Goal: Information Seeking & Learning: Find contact information

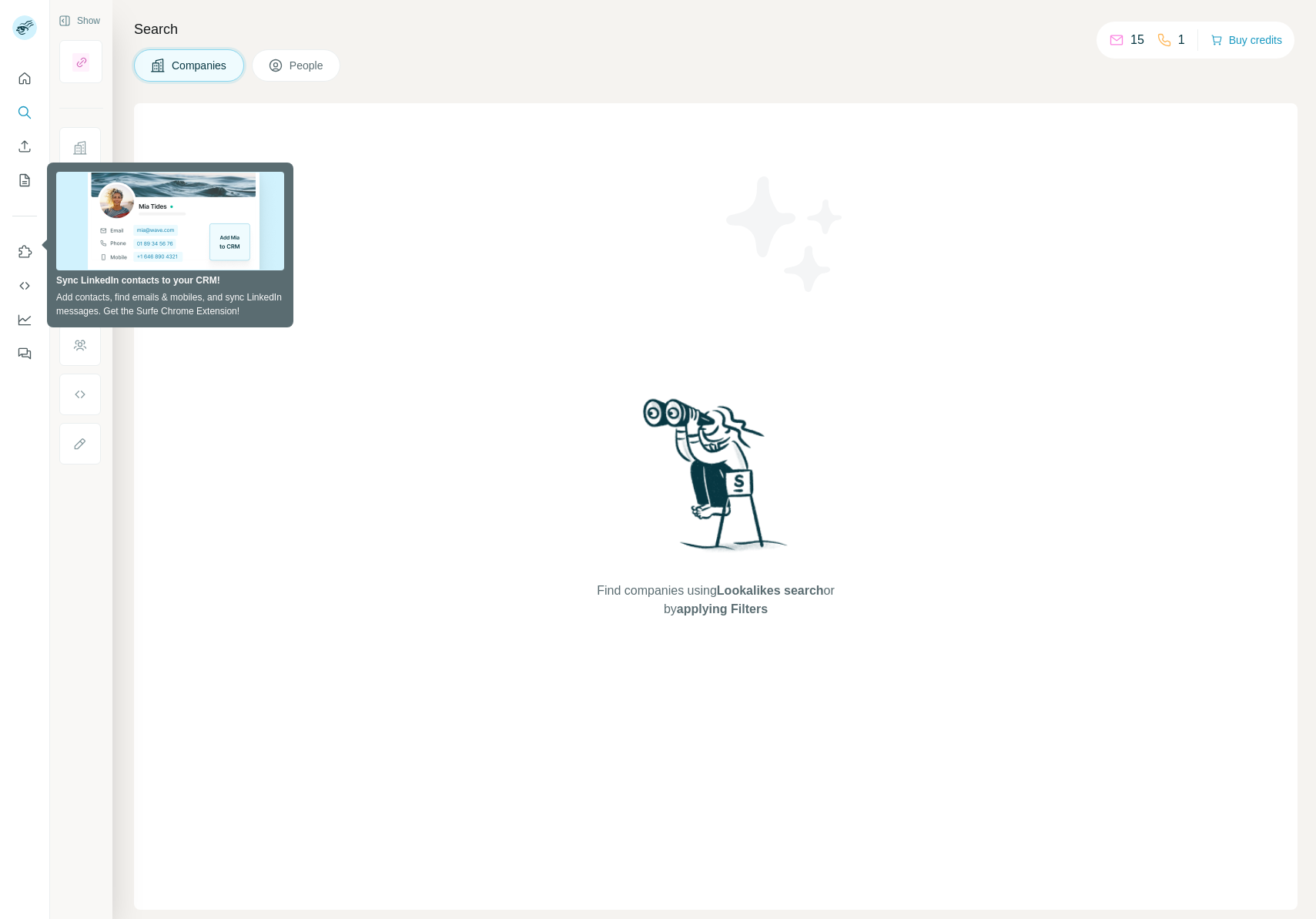
click at [357, 58] on div "Companies People" at bounding box center [716, 65] width 1164 height 32
click at [268, 60] on button "People" at bounding box center [296, 65] width 89 height 32
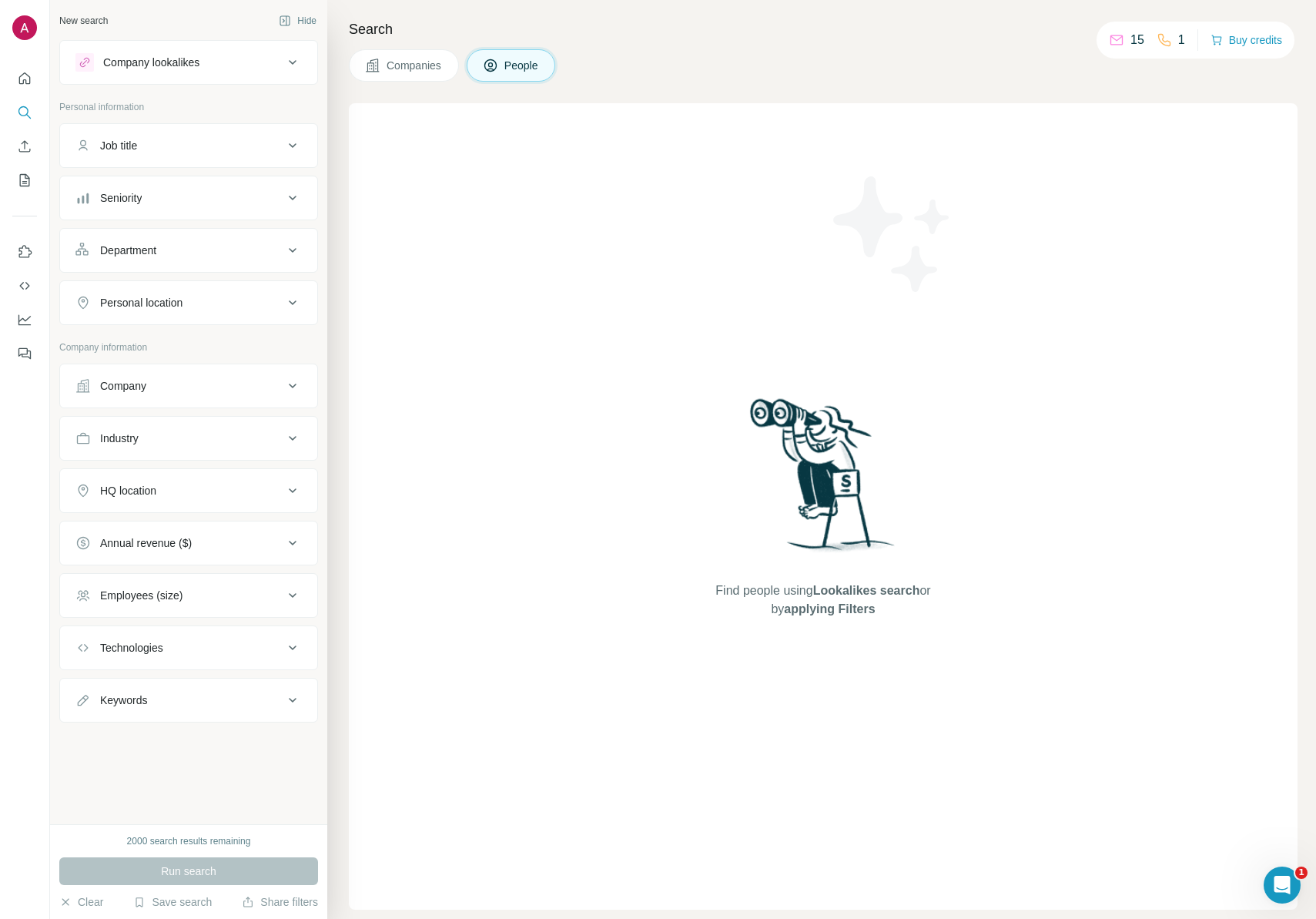
click at [508, 63] on span "People" at bounding box center [522, 65] width 35 height 16
click at [27, 75] on icon "Quick start" at bounding box center [25, 78] width 11 height 11
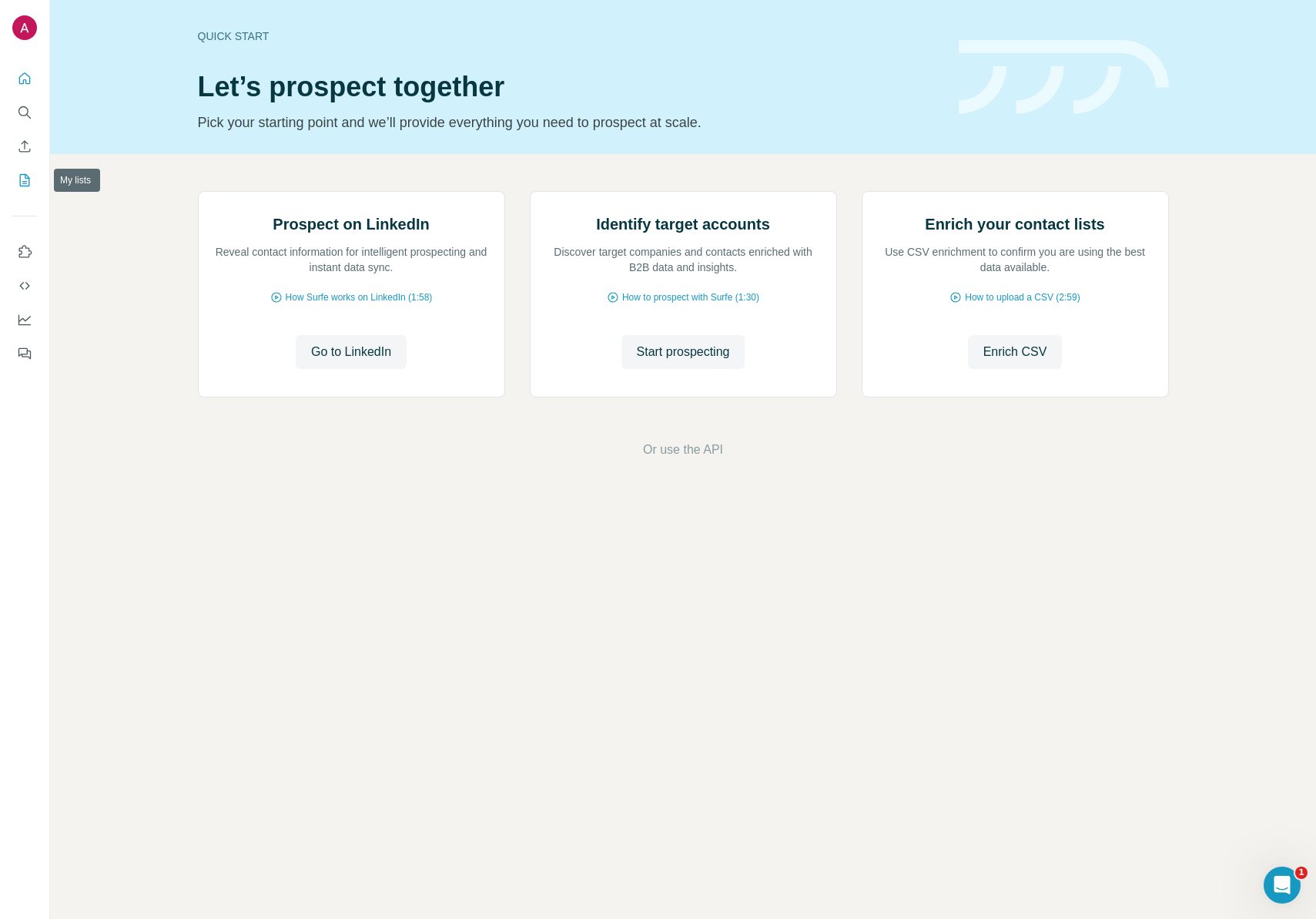
click at [29, 174] on icon "My lists" at bounding box center [24, 180] width 16 height 16
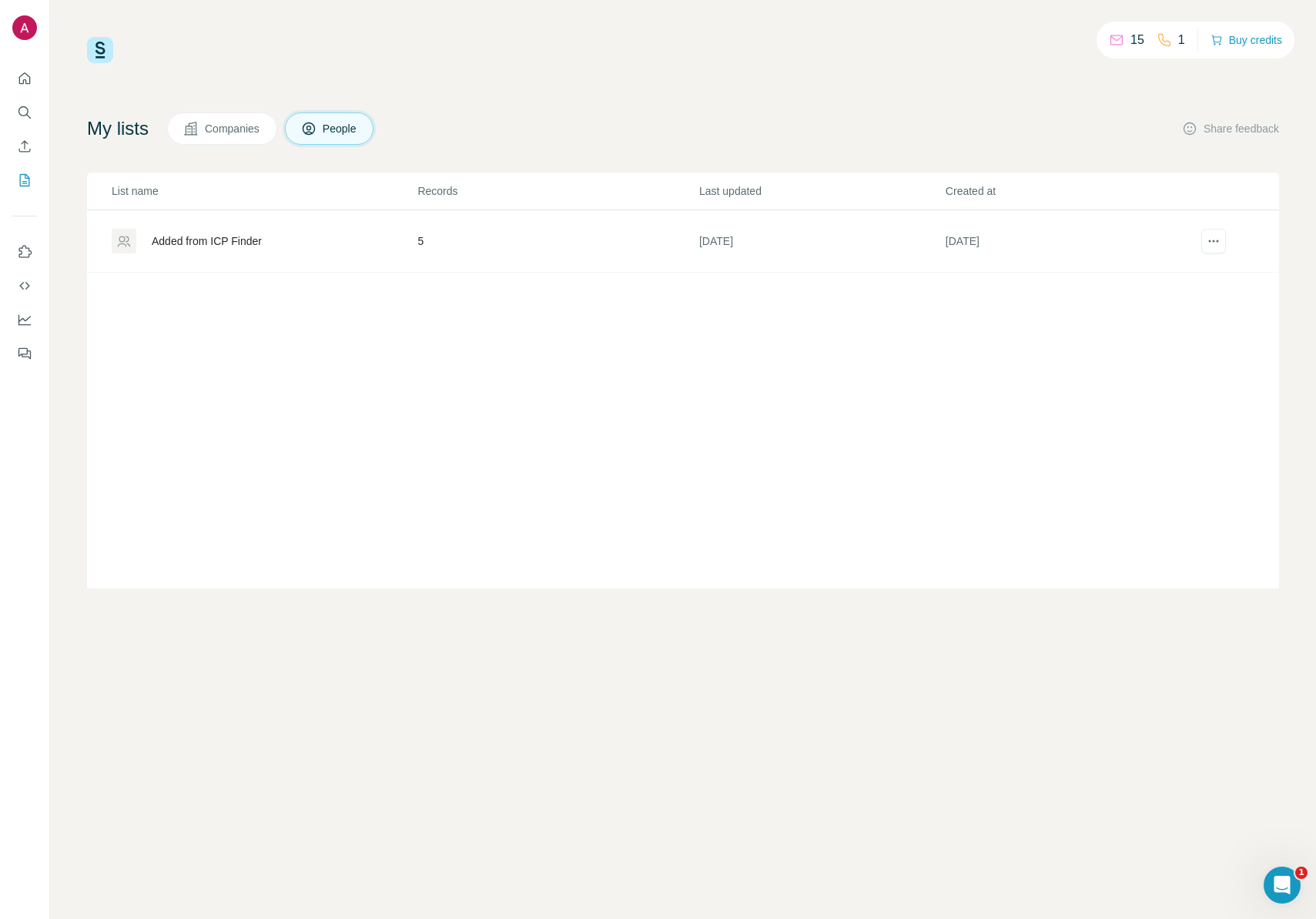
click at [320, 222] on td "Added from ICP Finder" at bounding box center [252, 241] width 330 height 62
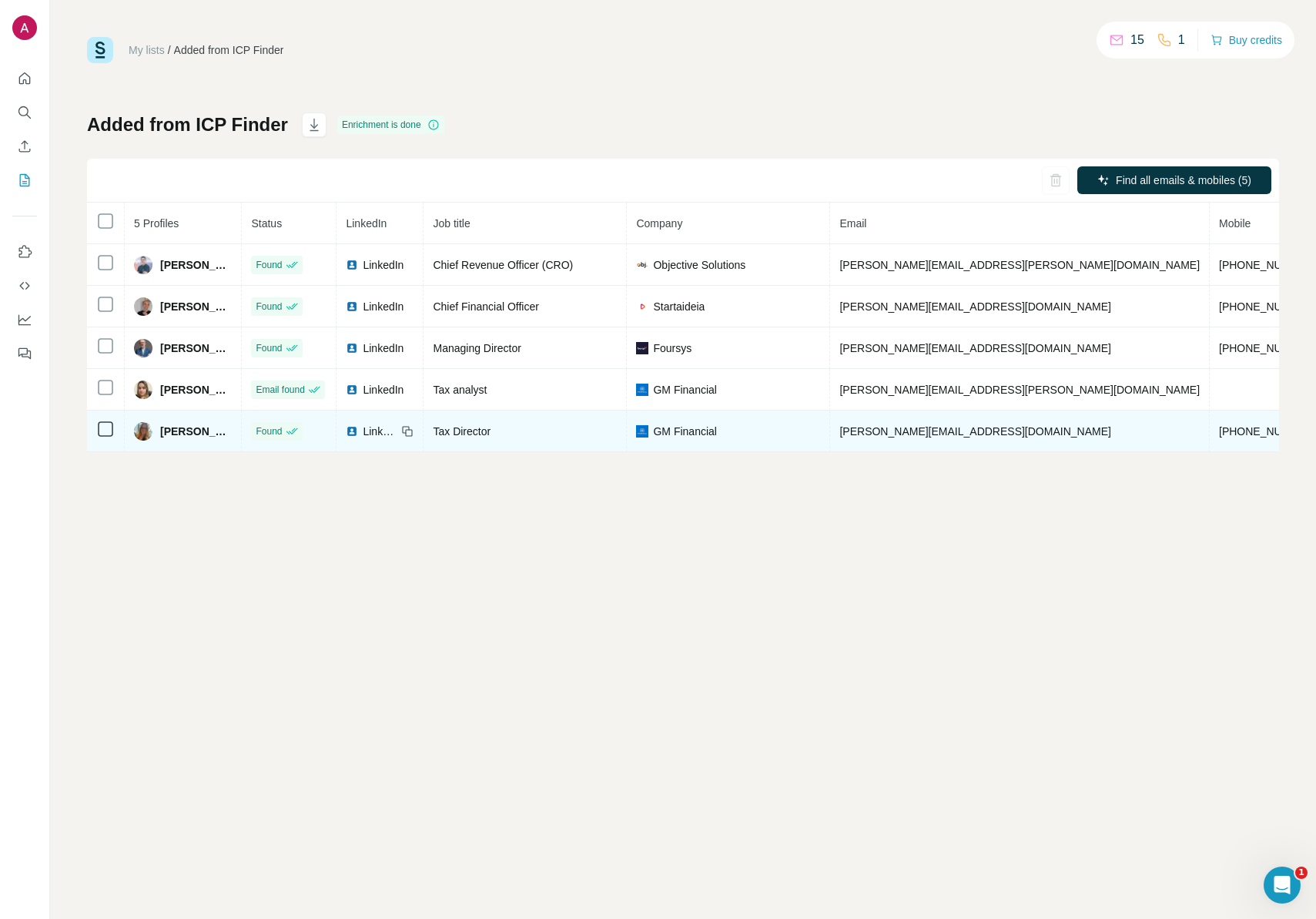
click at [1219, 430] on span "[PHONE_NUMBER]" at bounding box center [1267, 431] width 97 height 12
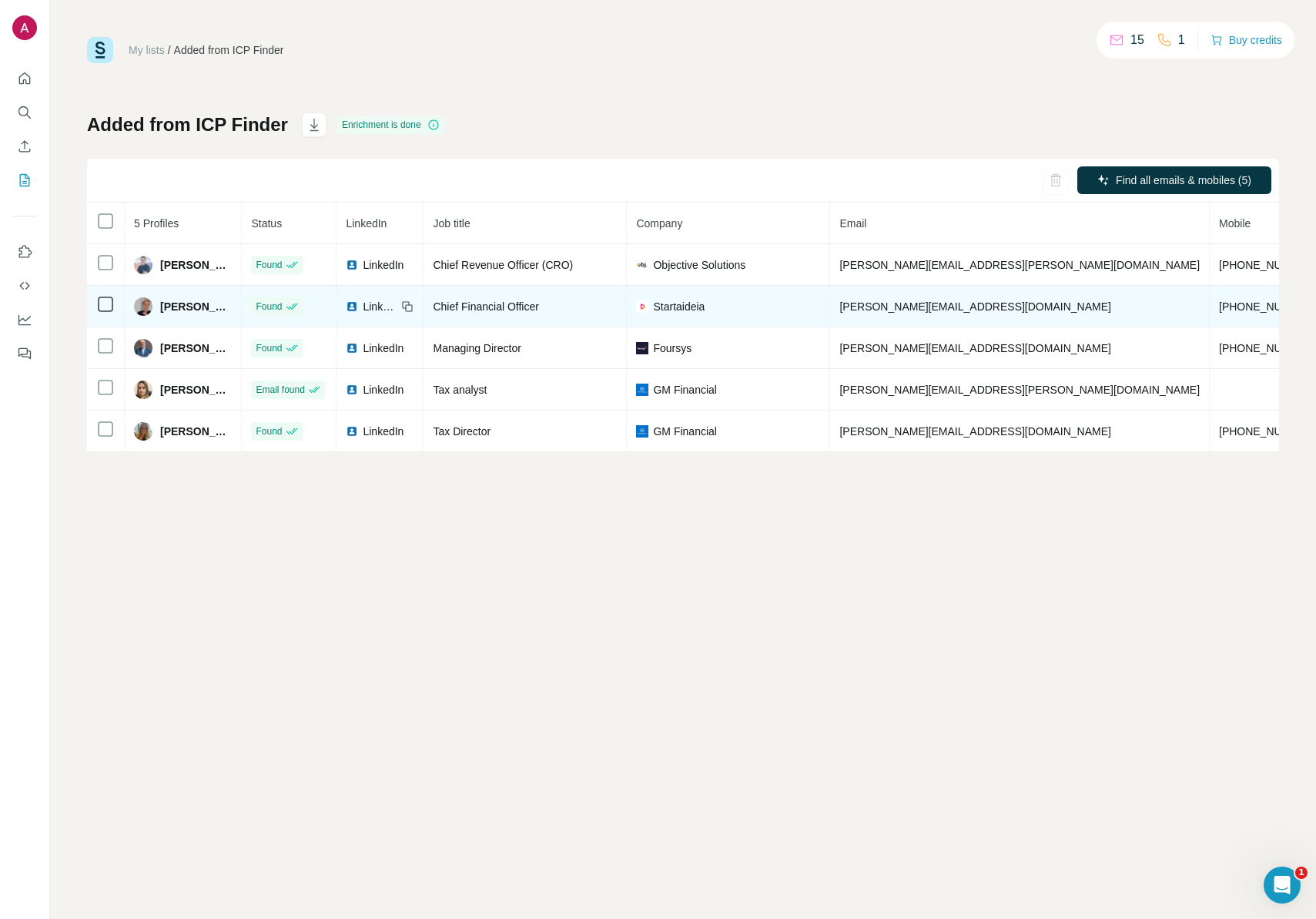
click at [705, 308] on span "Startaideia" at bounding box center [679, 307] width 52 height 16
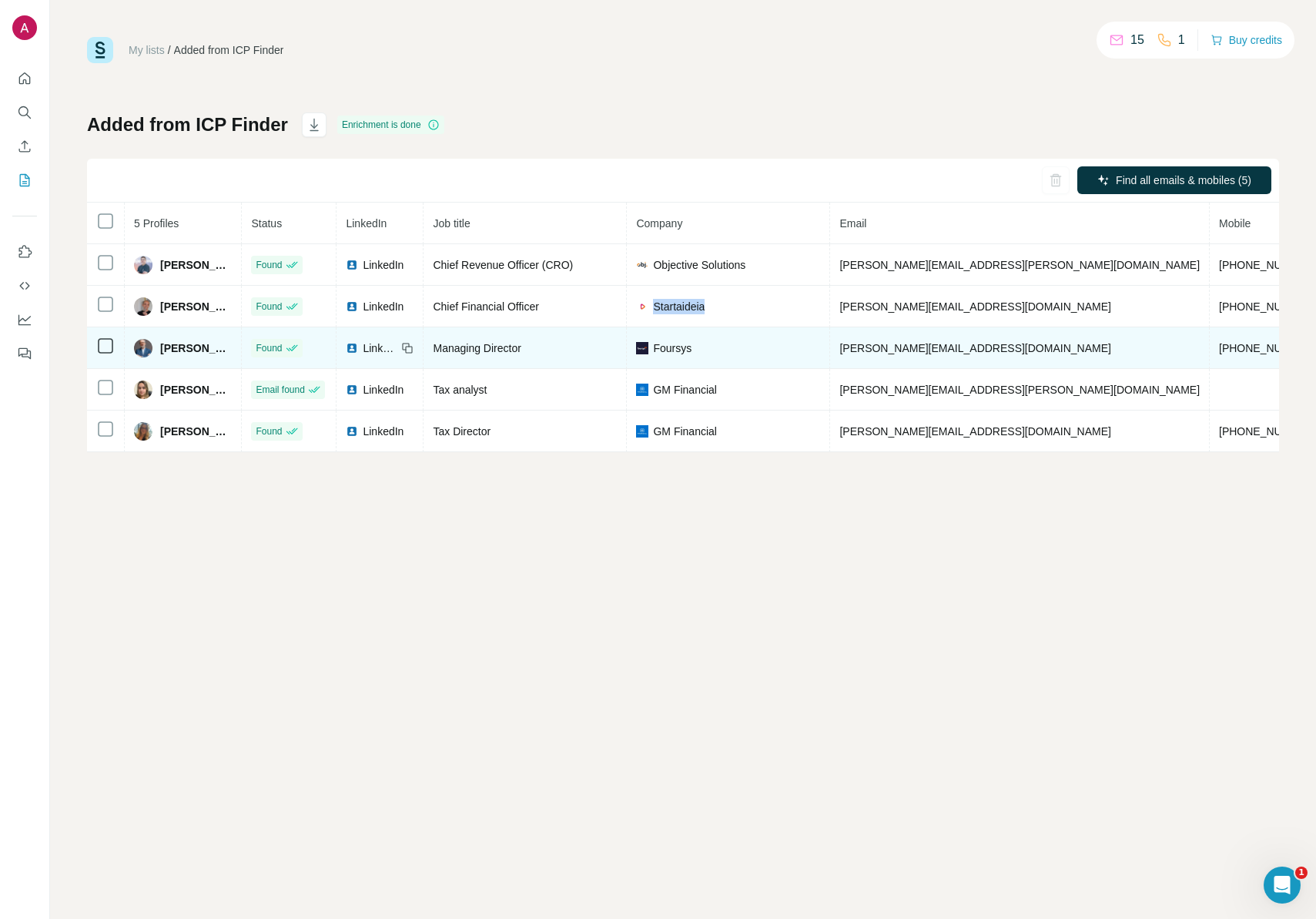
copy span "Startaideia"
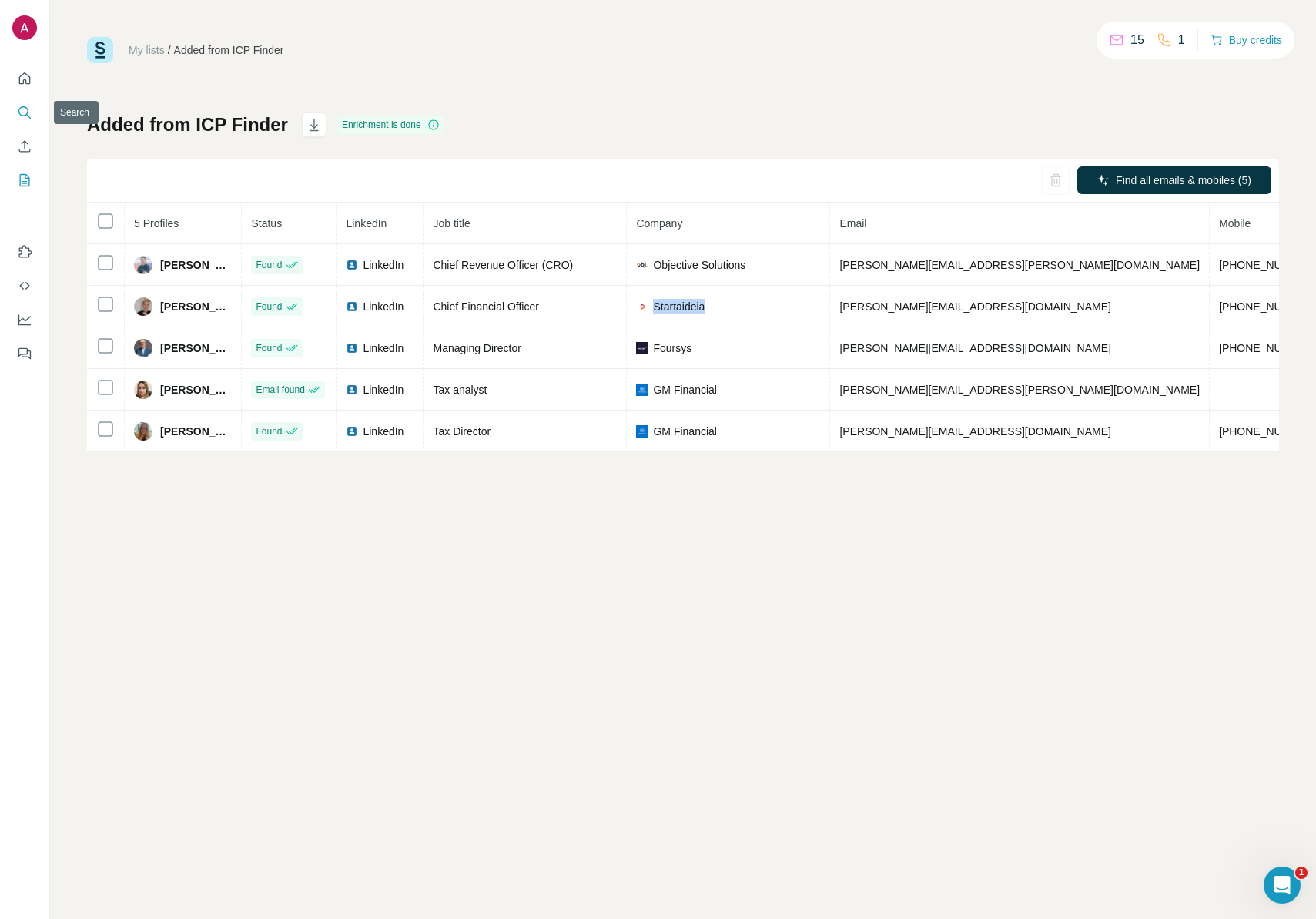
click at [25, 107] on icon "Search" at bounding box center [24, 112] width 16 height 16
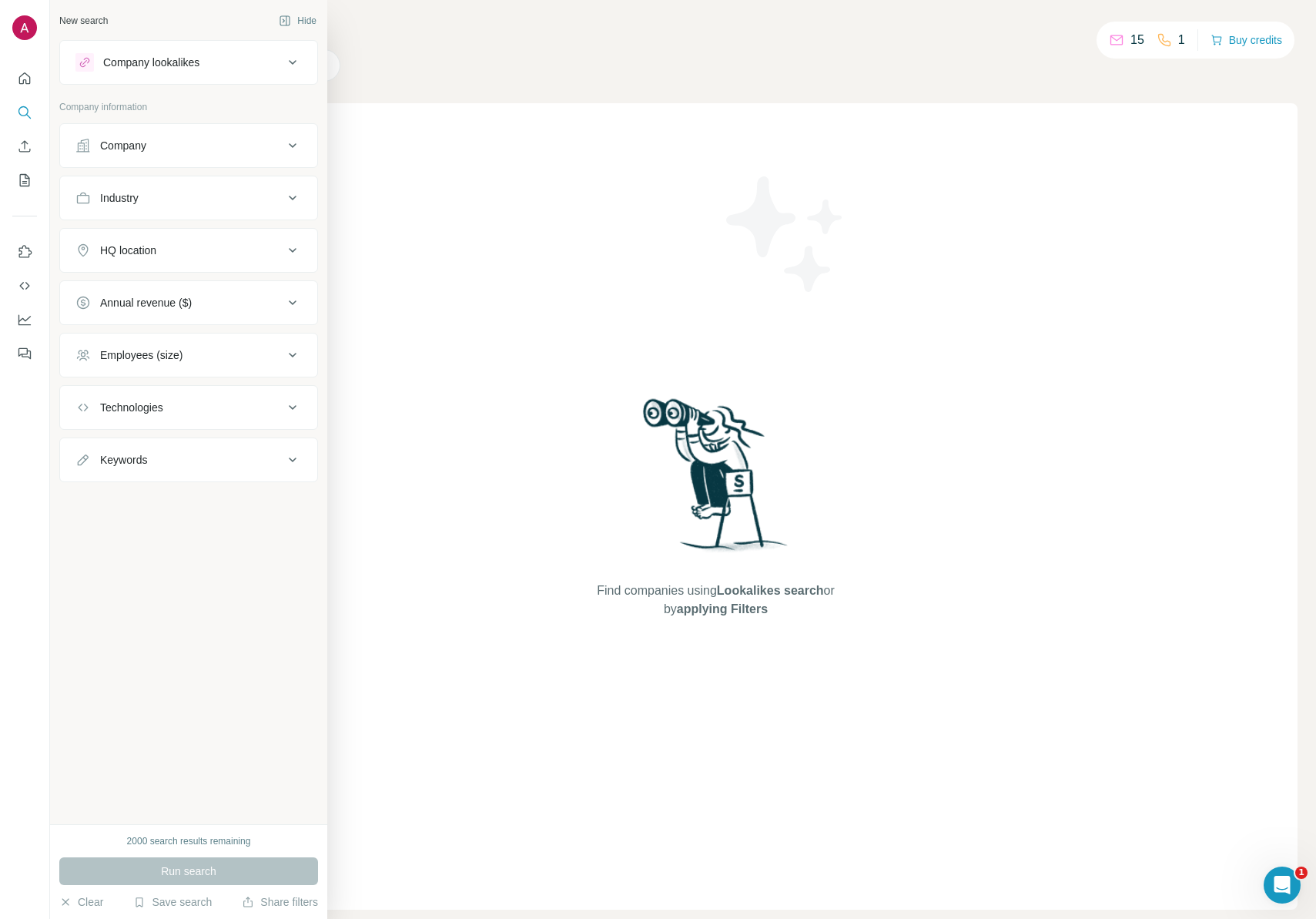
click at [176, 134] on button "Company" at bounding box center [189, 145] width 257 height 37
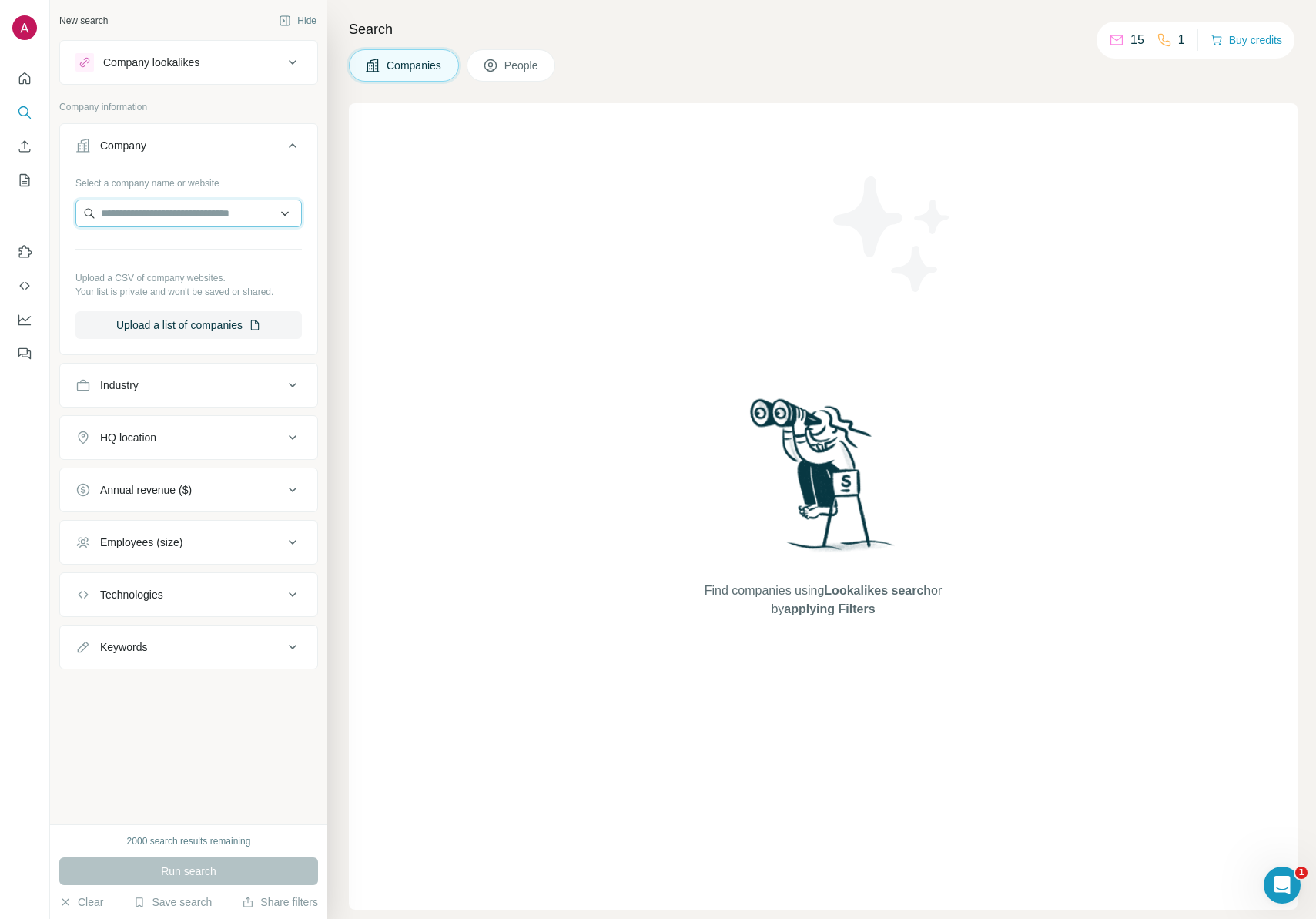
click at [164, 213] on input "text" at bounding box center [188, 213] width 226 height 28
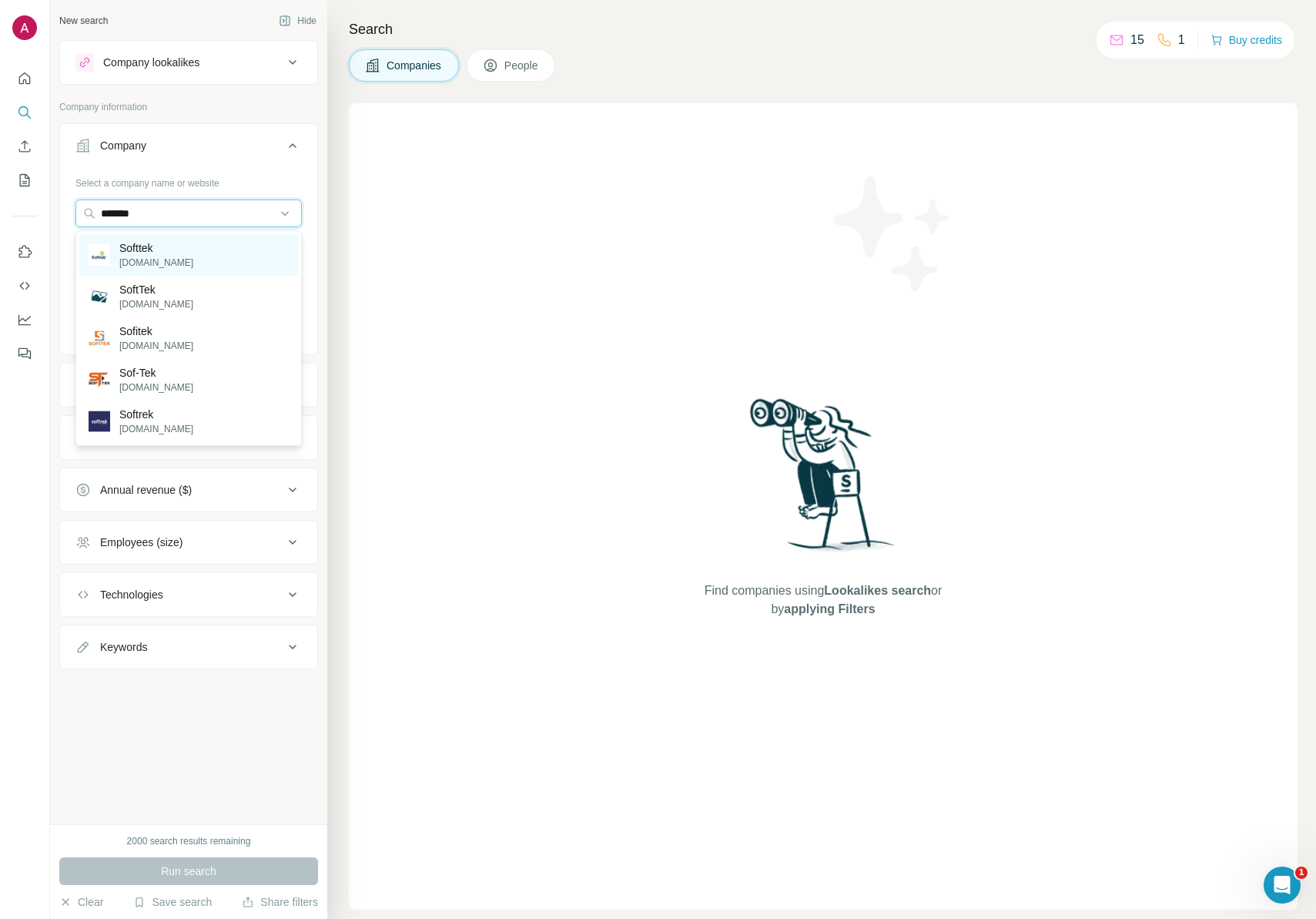
type input "*******"
click at [171, 254] on div "Softtek [DOMAIN_NAME]" at bounding box center [189, 255] width 219 height 42
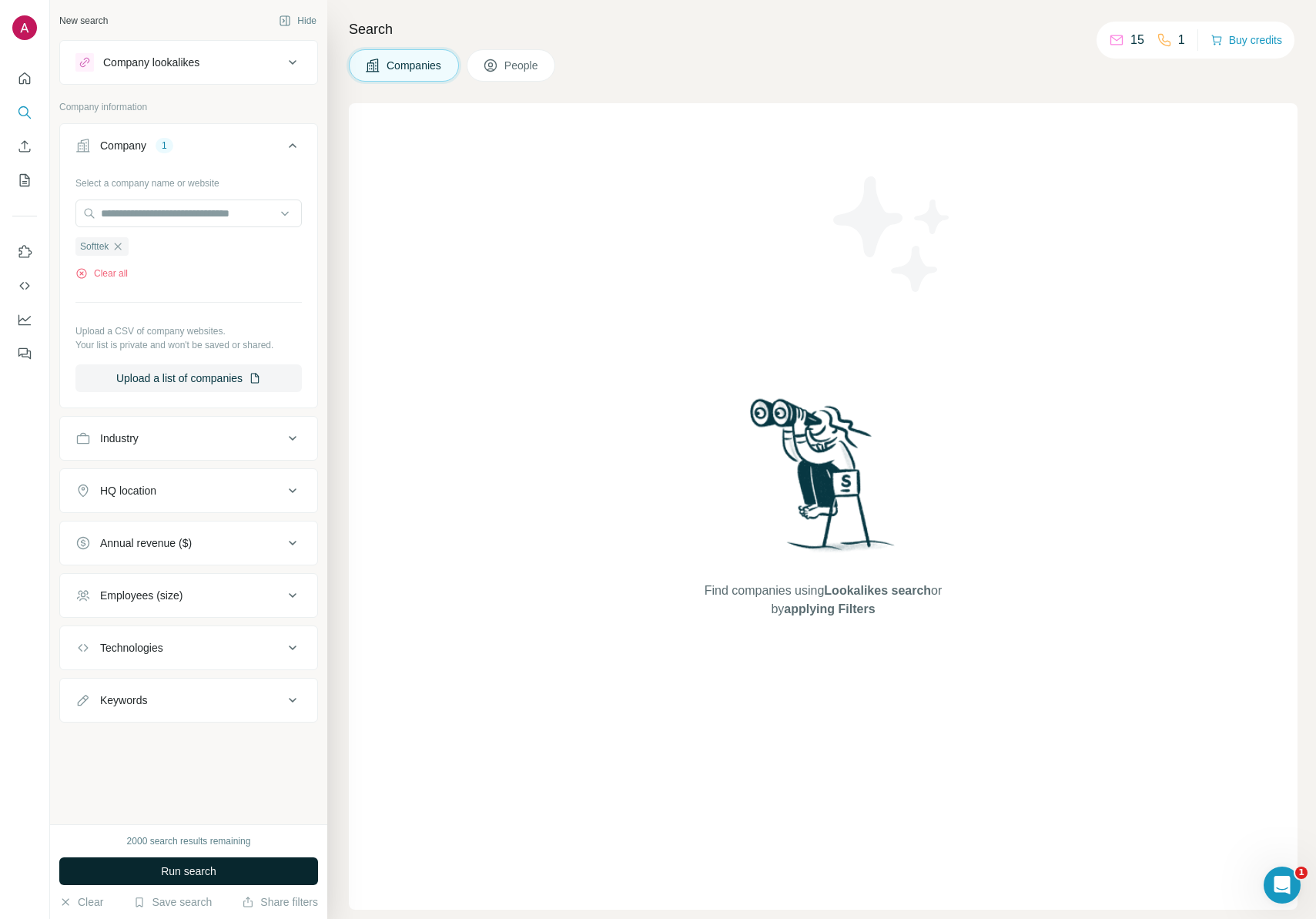
click at [276, 860] on button "Run search" at bounding box center [188, 872] width 258 height 28
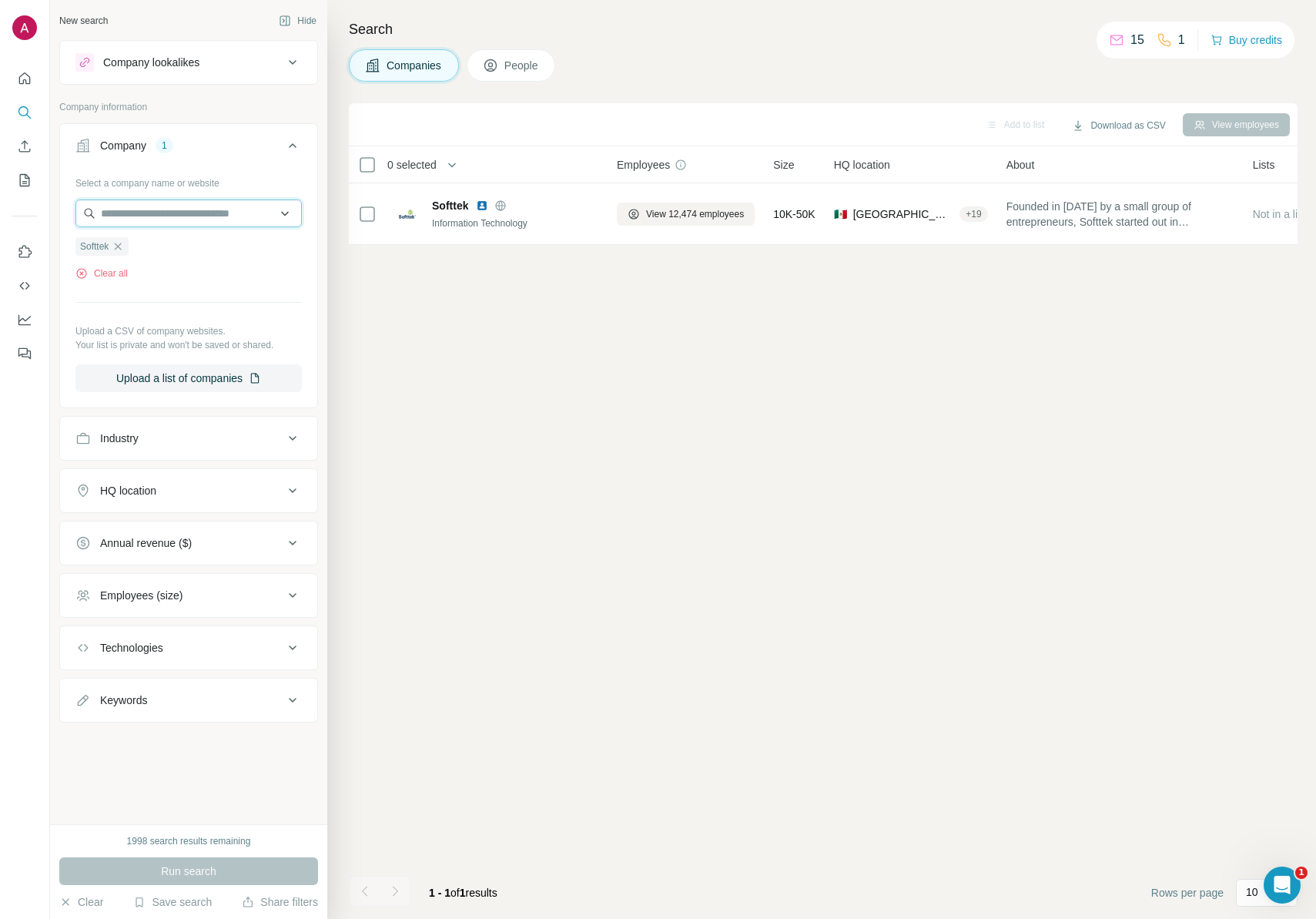
click at [218, 220] on input "text" at bounding box center [188, 213] width 226 height 28
click at [213, 68] on div "Company lookalikes" at bounding box center [179, 62] width 208 height 19
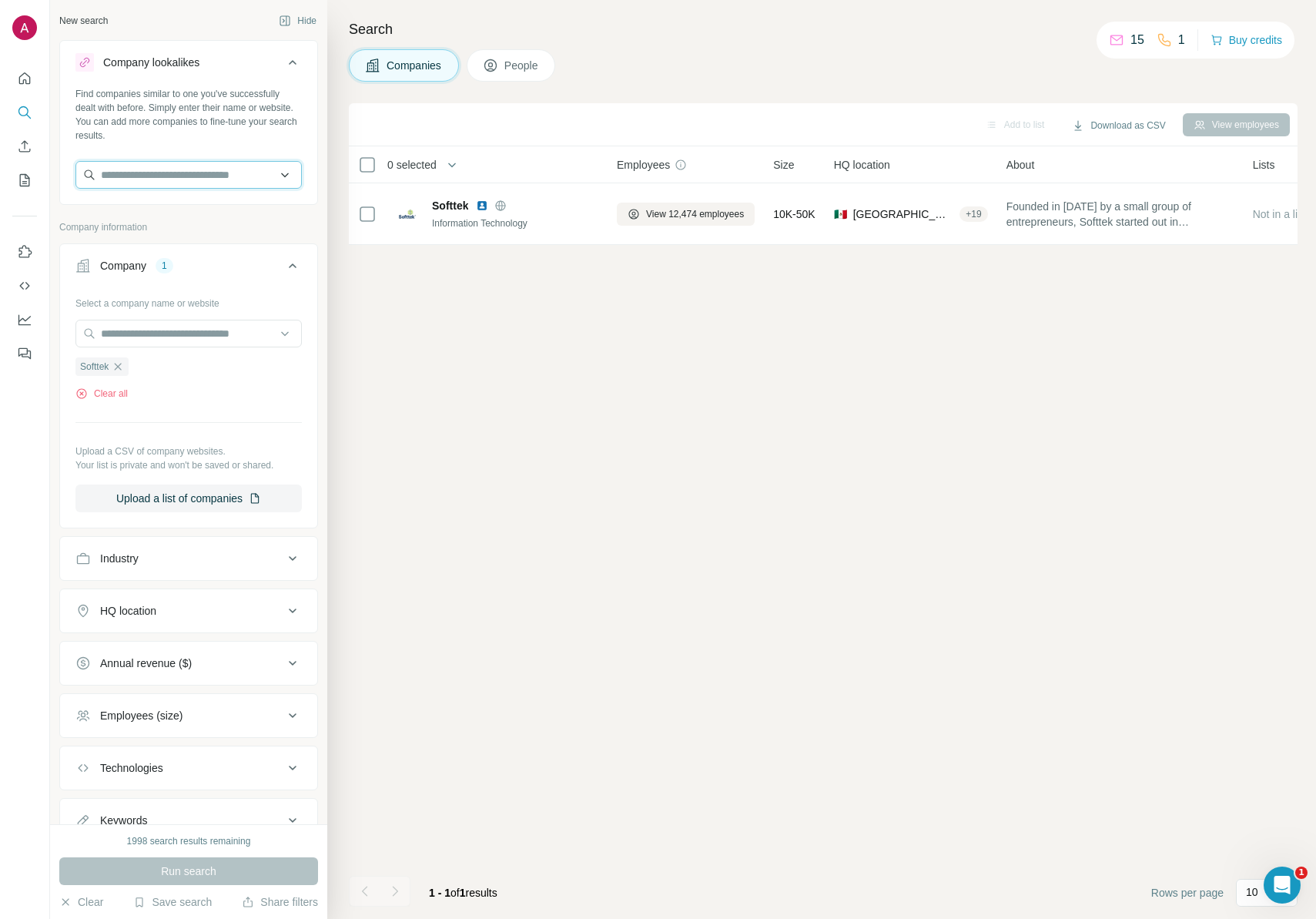
click at [144, 169] on input "text" at bounding box center [188, 175] width 226 height 28
click at [173, 181] on input "**********" at bounding box center [188, 175] width 226 height 28
type input "*******"
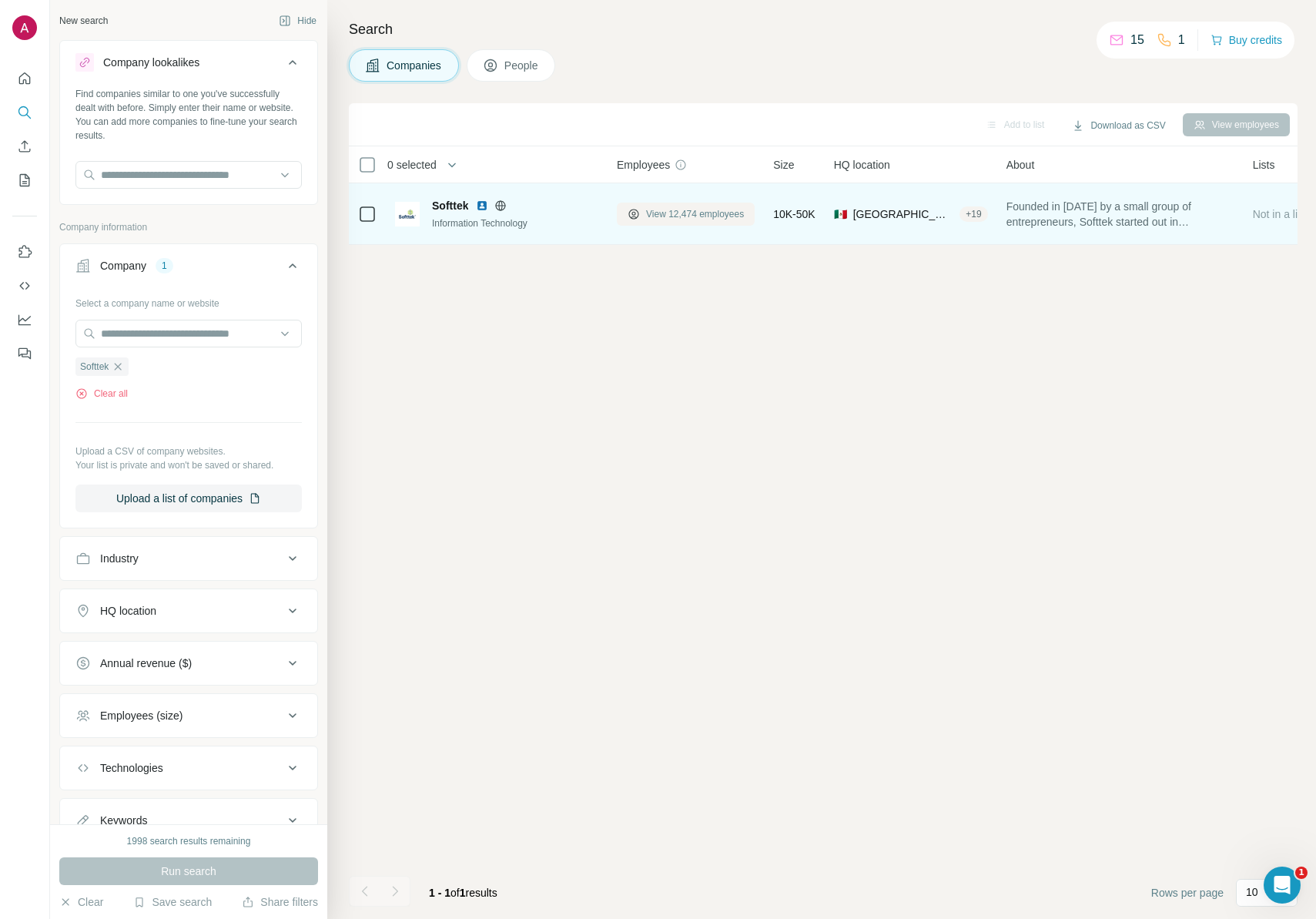
click at [721, 215] on span "View 12,474 employees" at bounding box center [696, 214] width 98 height 14
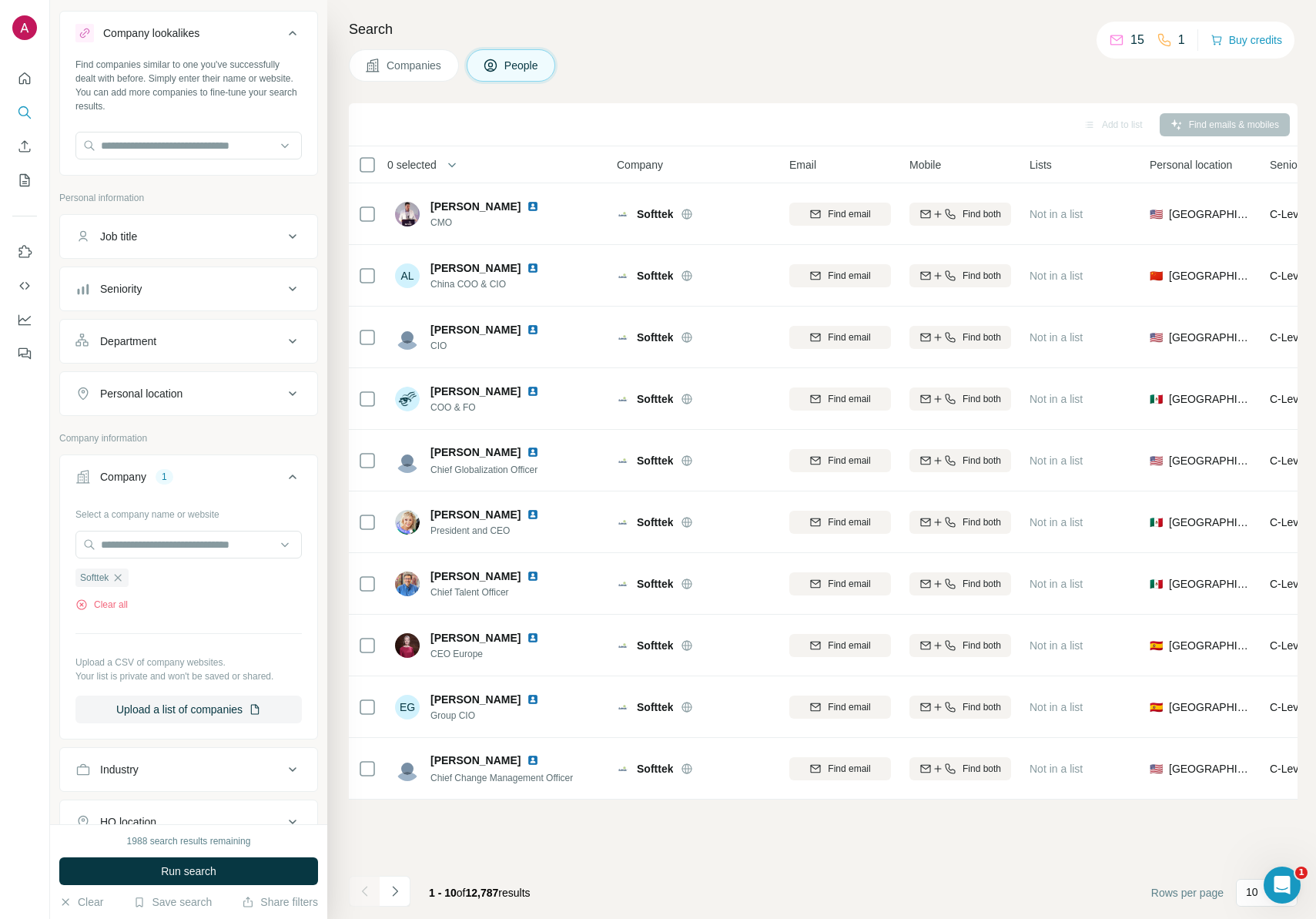
scroll to position [297, 0]
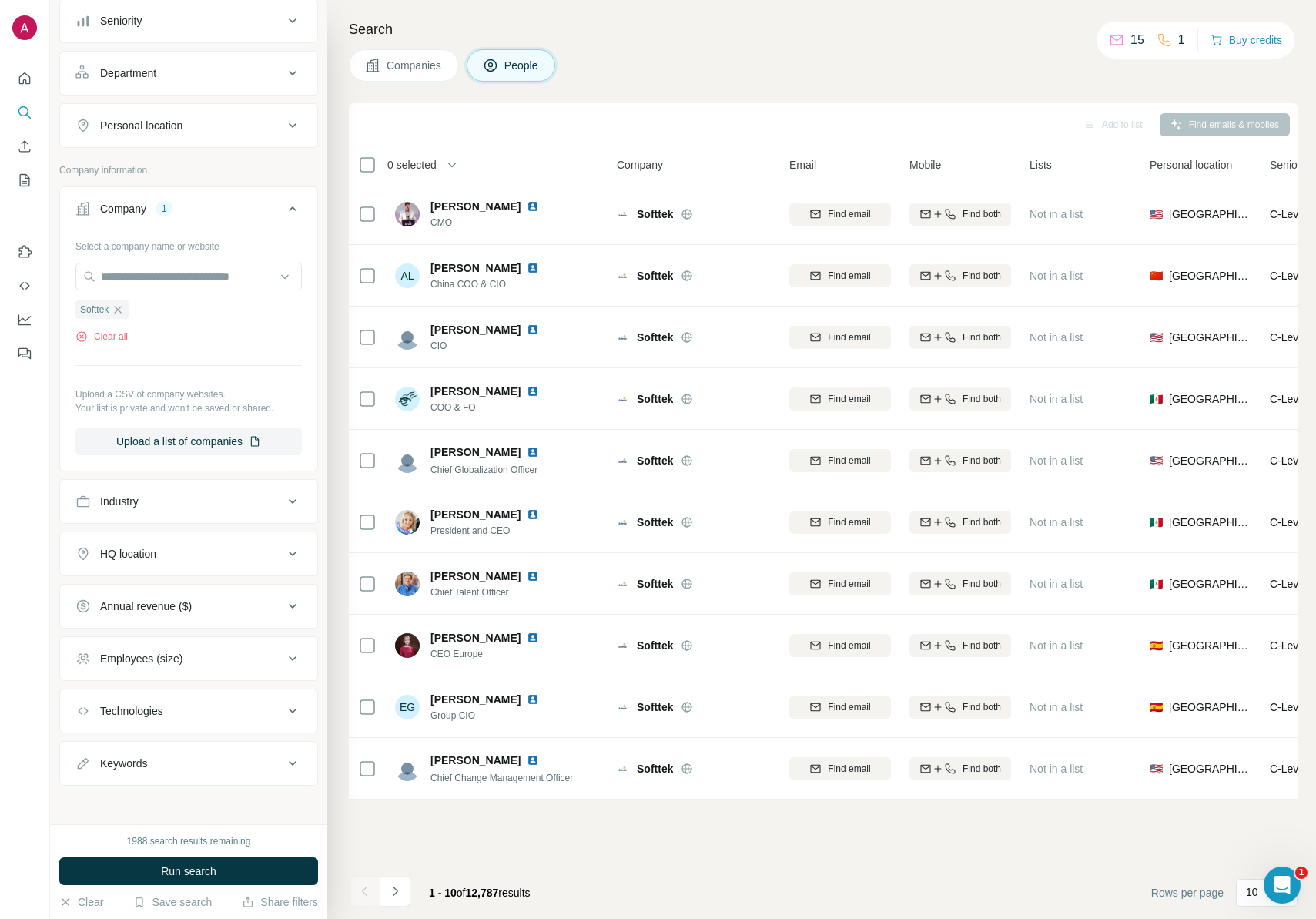
click at [206, 552] on div "HQ location" at bounding box center [179, 554] width 208 height 16
click at [194, 598] on input "text" at bounding box center [188, 593] width 226 height 28
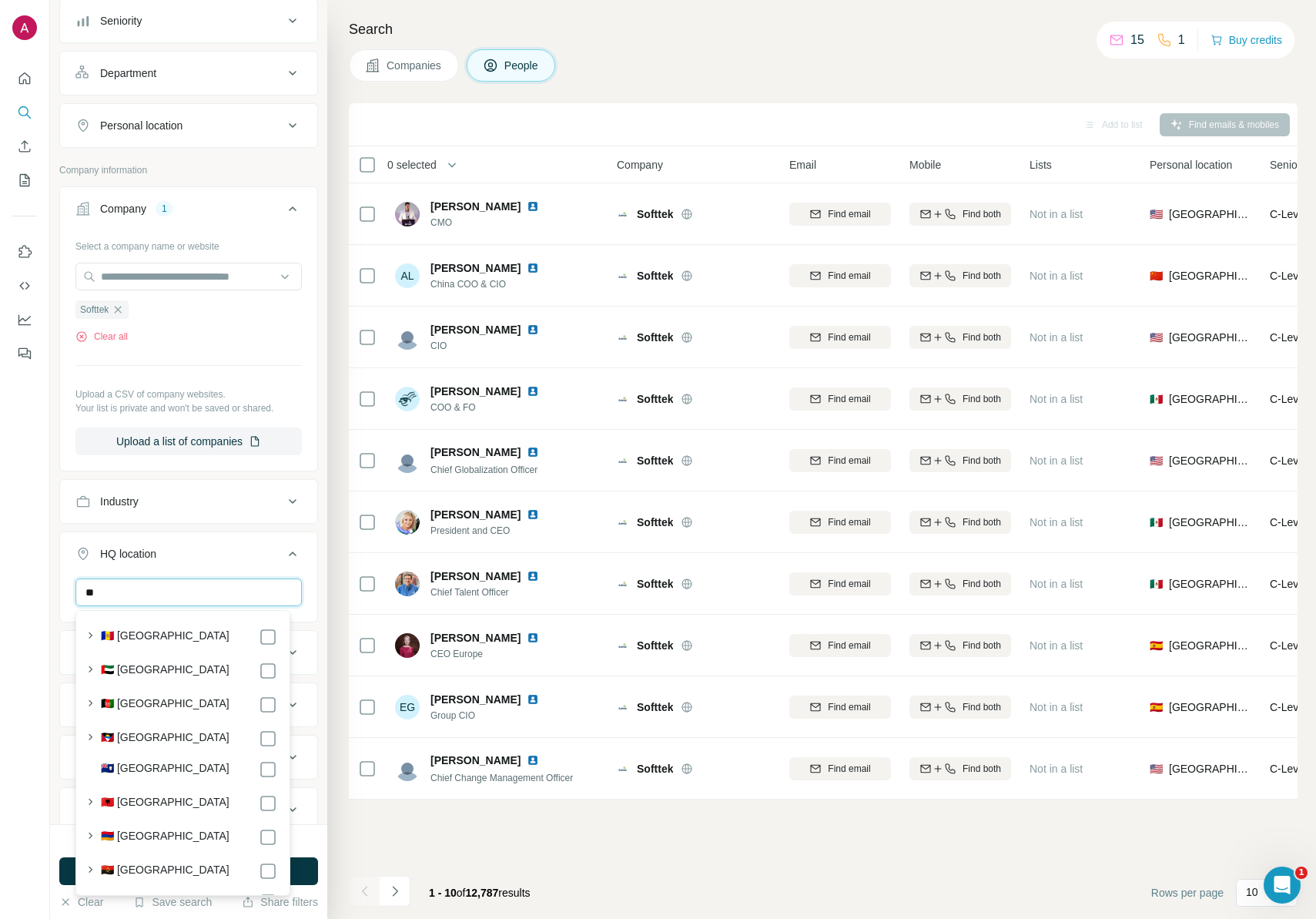
type input "*"
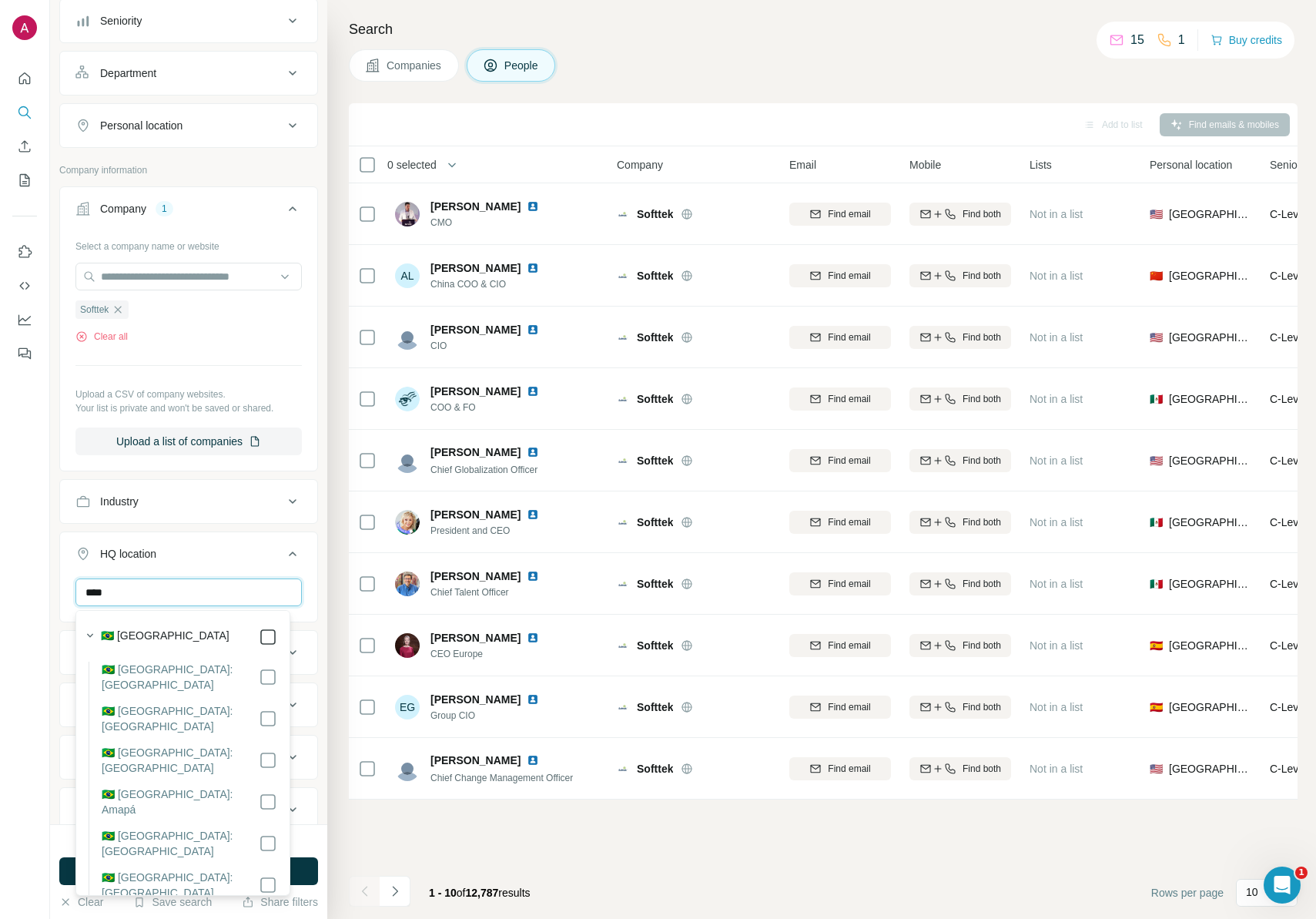
type input "****"
click at [265, 634] on icon at bounding box center [268, 637] width 19 height 19
click at [304, 785] on ul "Company 1 Select a company name or website Softtek Clear all Upload a CSV of co…" at bounding box center [188, 536] width 258 height 700
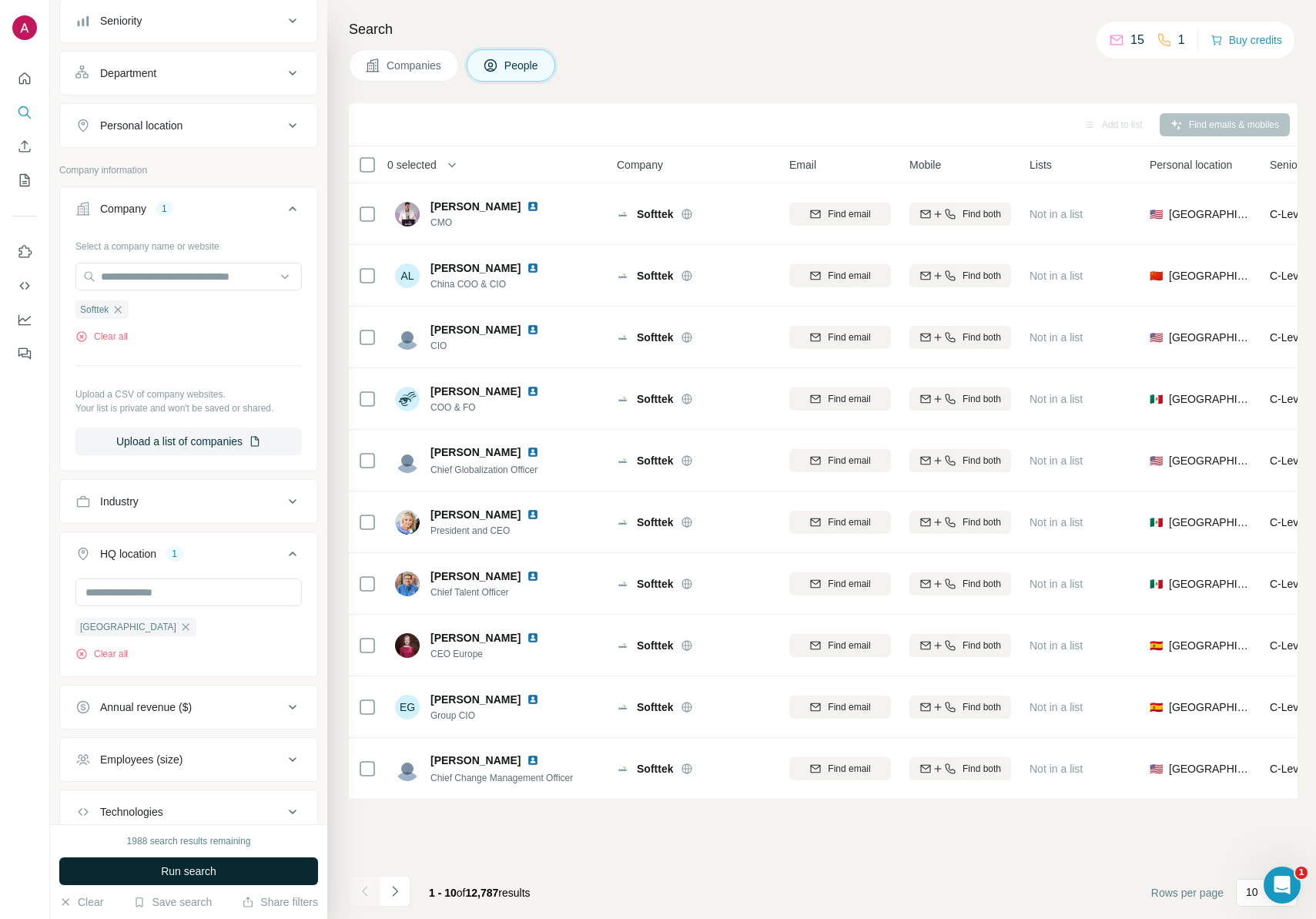
click at [272, 869] on button "Run search" at bounding box center [188, 872] width 258 height 28
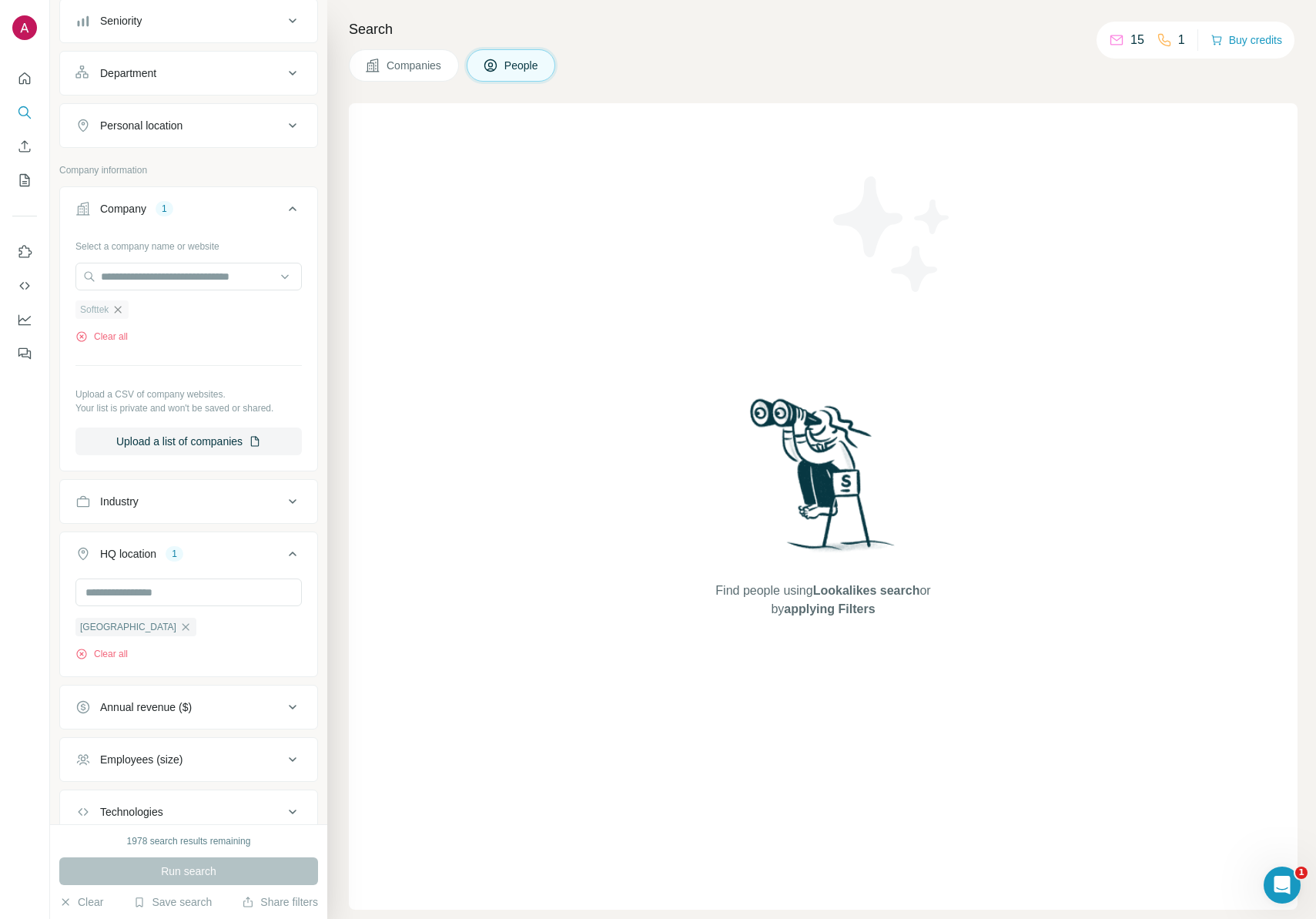
click at [124, 307] on icon "button" at bounding box center [118, 309] width 12 height 12
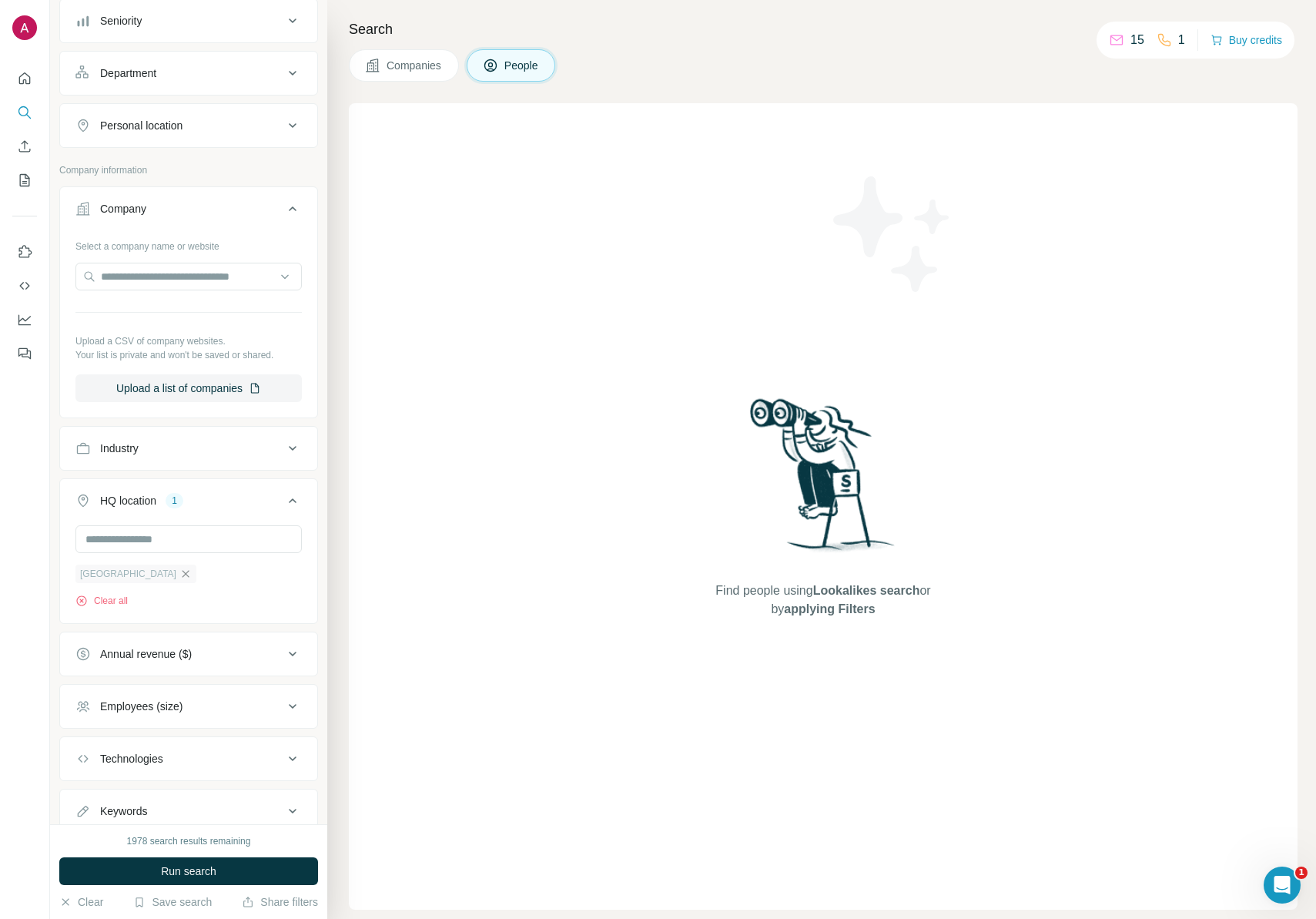
click at [180, 570] on icon "button" at bounding box center [185, 573] width 12 height 12
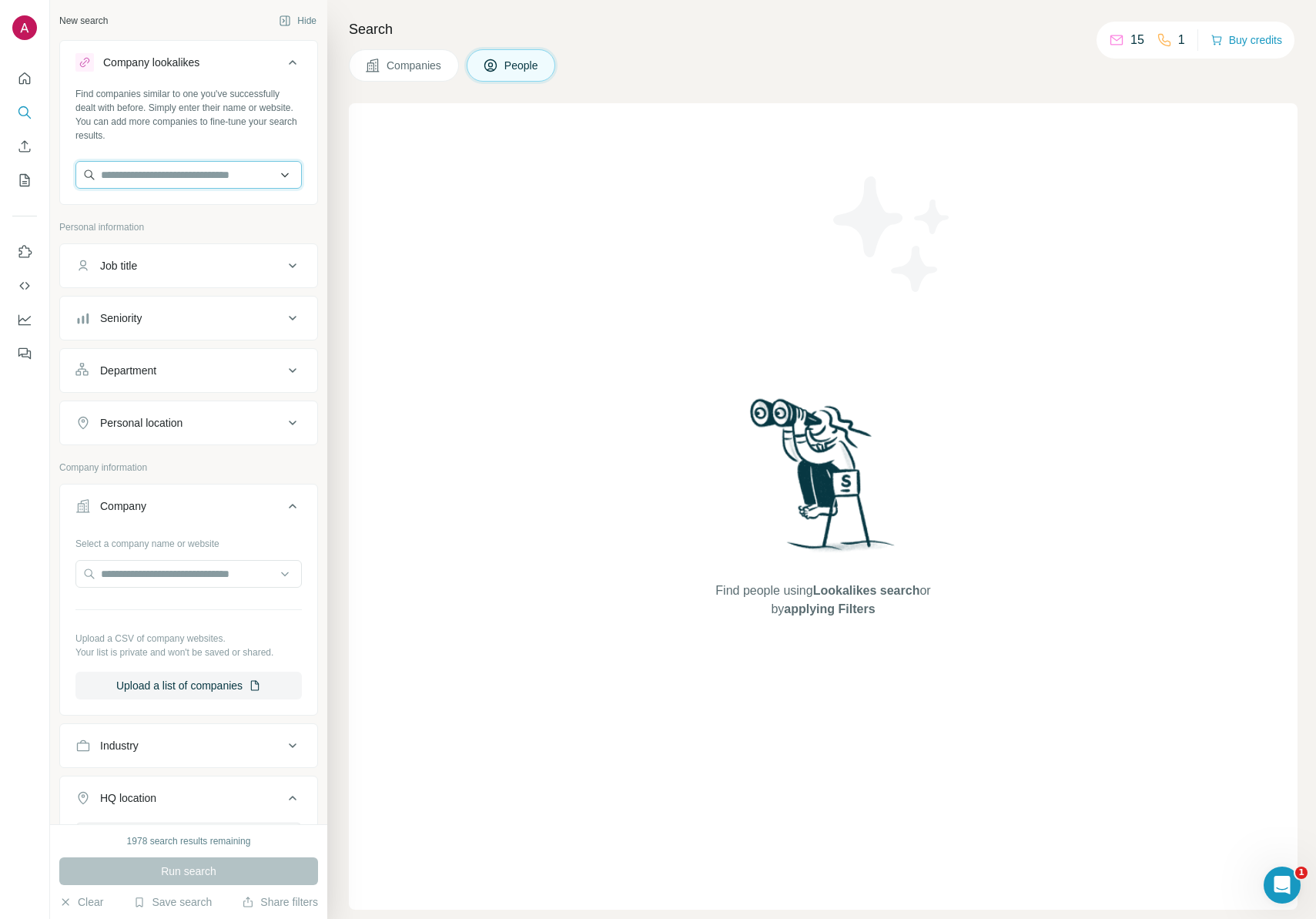
click at [173, 181] on input "text" at bounding box center [188, 175] width 226 height 28
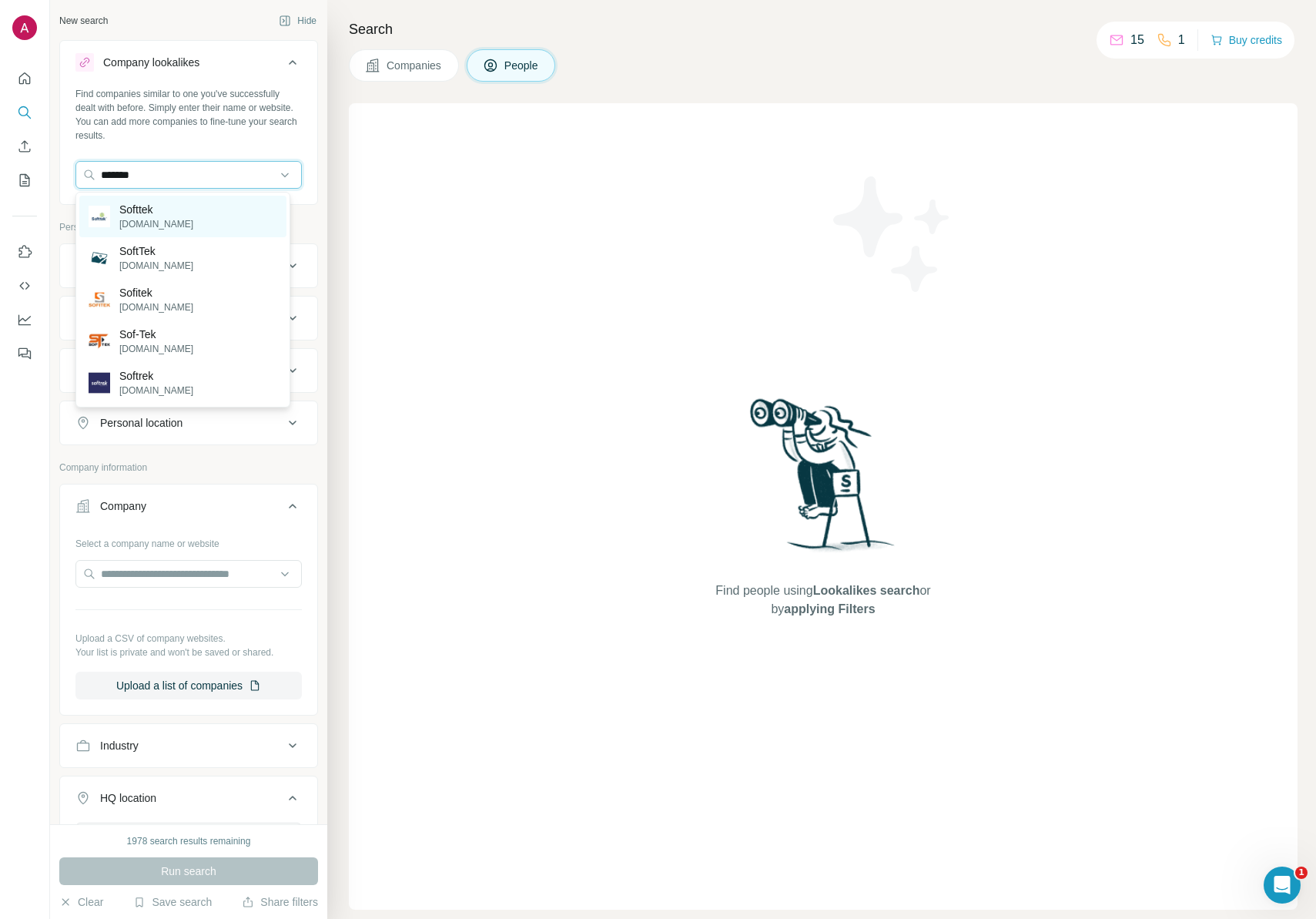
type input "*******"
click at [167, 207] on p "Softtek" at bounding box center [157, 209] width 74 height 16
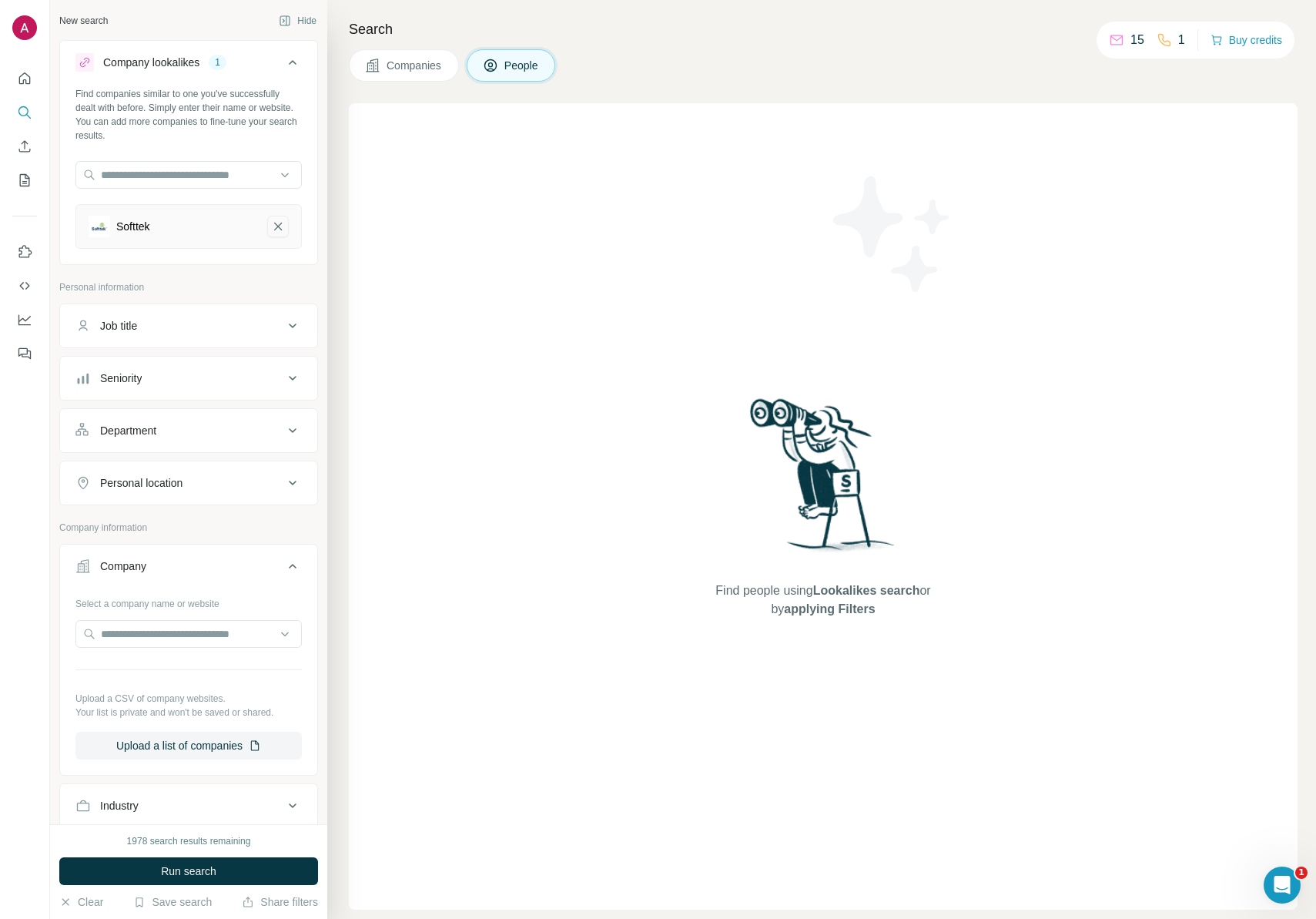
click at [271, 226] on icon "Softtek-remove-button" at bounding box center [278, 226] width 14 height 16
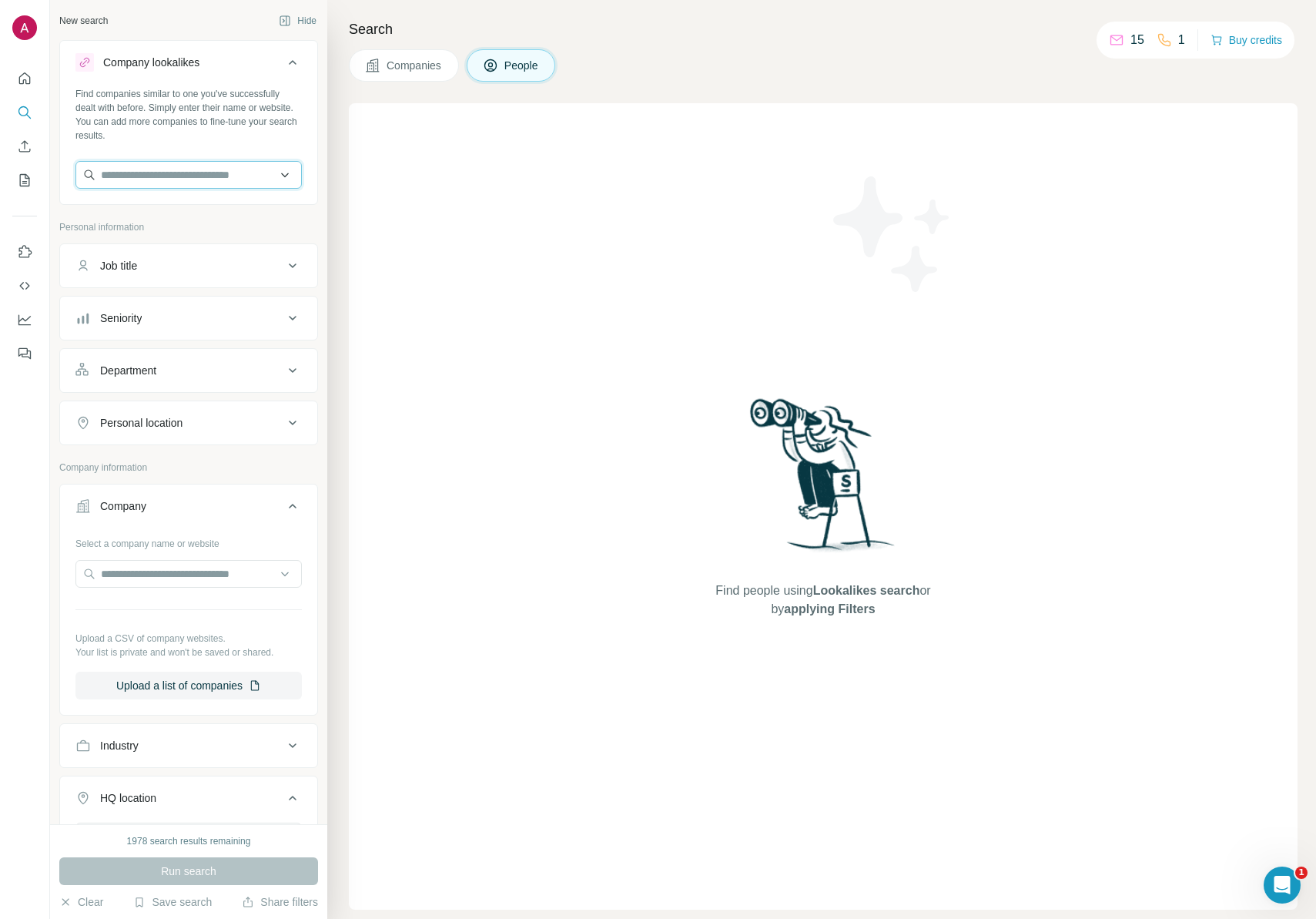
click at [219, 178] on input "text" at bounding box center [188, 175] width 226 height 28
paste input "**********"
drag, startPoint x: 219, startPoint y: 178, endPoint x: 102, endPoint y: 173, distance: 117.1
click at [102, 173] on input "**********" at bounding box center [188, 175] width 226 height 28
type input "**********"
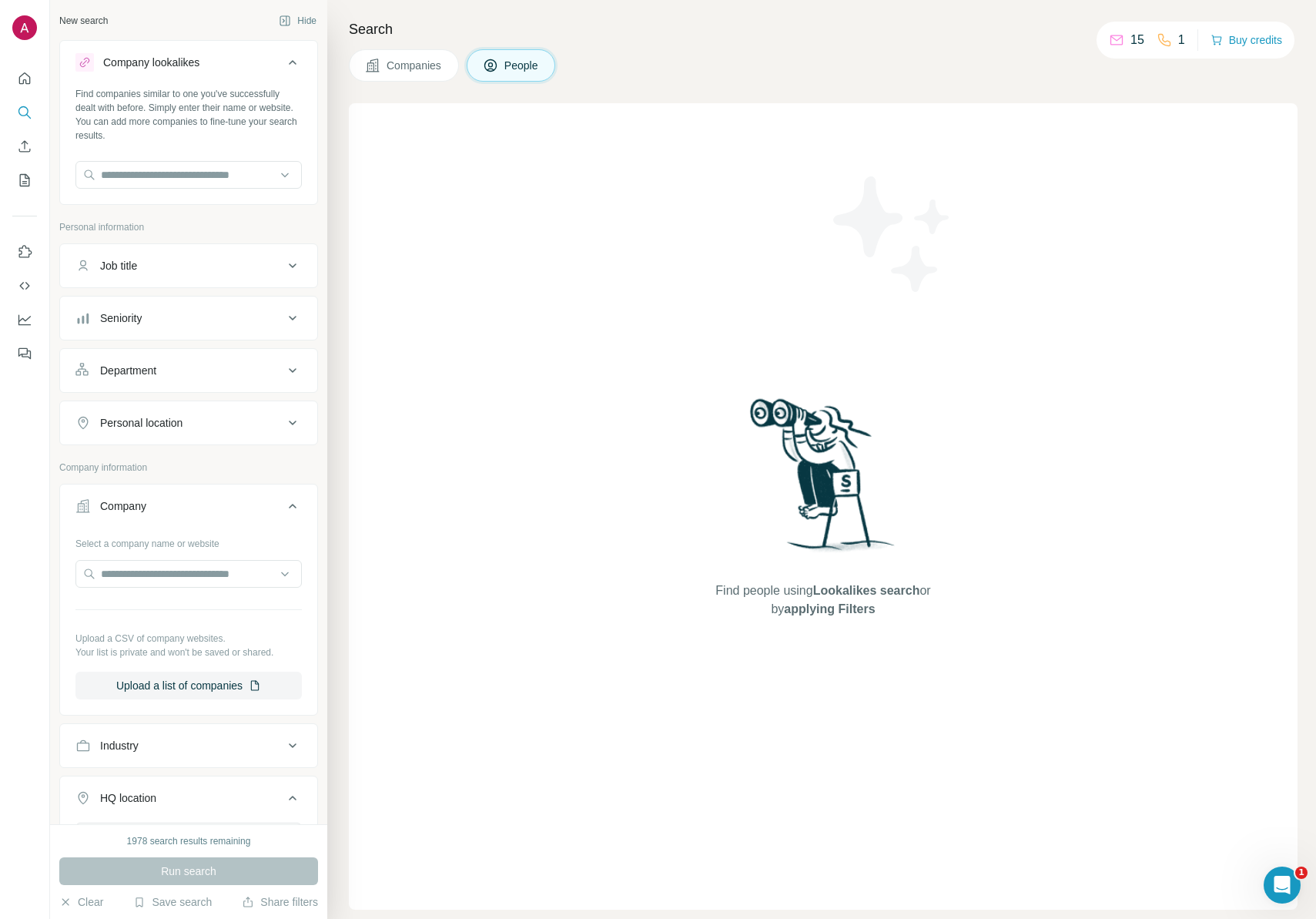
click at [235, 139] on div "Find companies similar to one you've successfully dealt with before. Simply ent…" at bounding box center [188, 115] width 226 height 56
click at [167, 182] on input "text" at bounding box center [188, 175] width 226 height 28
type input "**********"
click at [179, 213] on p "Stk Consultoria Ltda" at bounding box center [168, 209] width 97 height 16
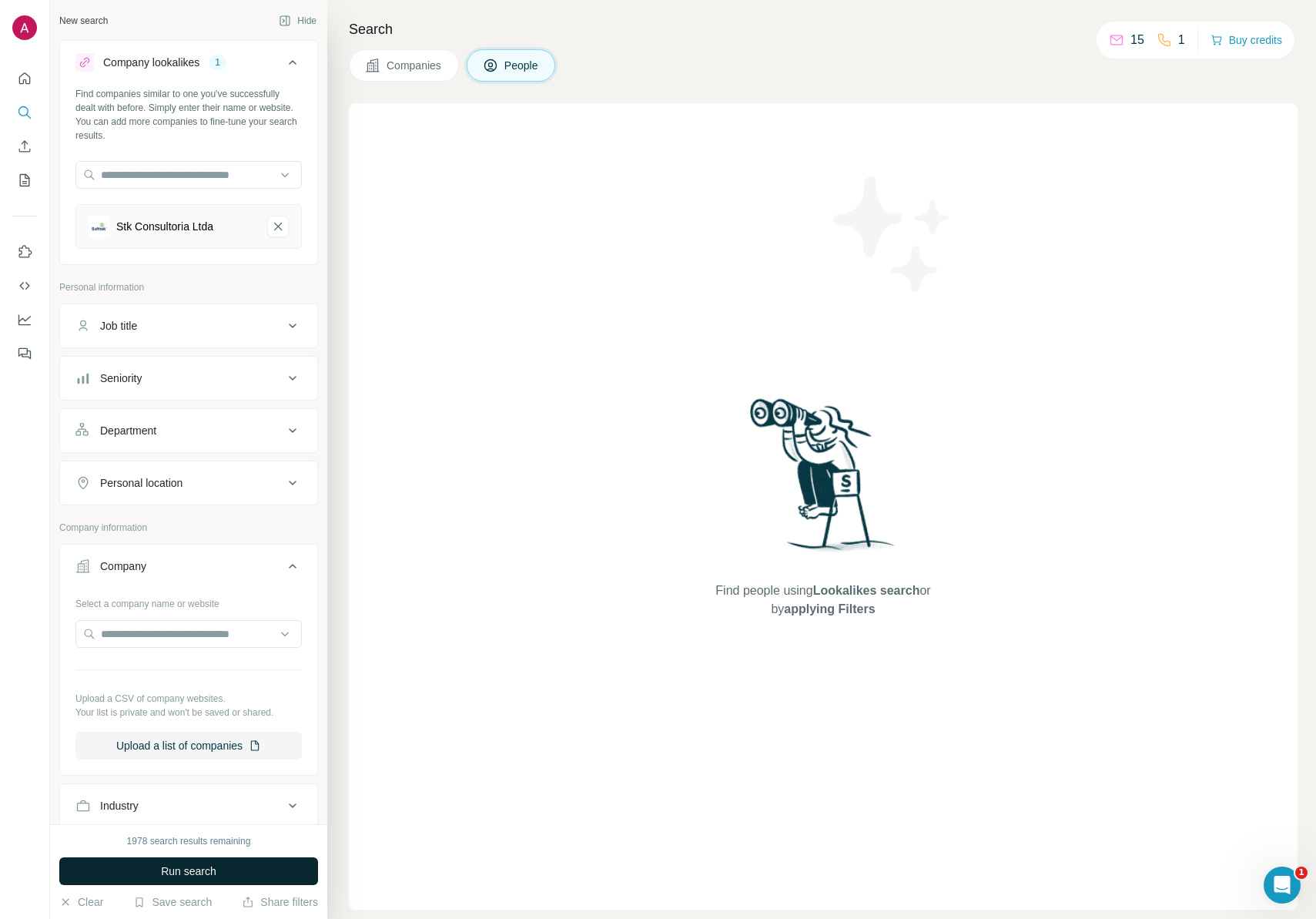
click at [198, 876] on span "Run search" at bounding box center [189, 871] width 56 height 16
click at [446, 59] on button "Companies" at bounding box center [404, 65] width 110 height 32
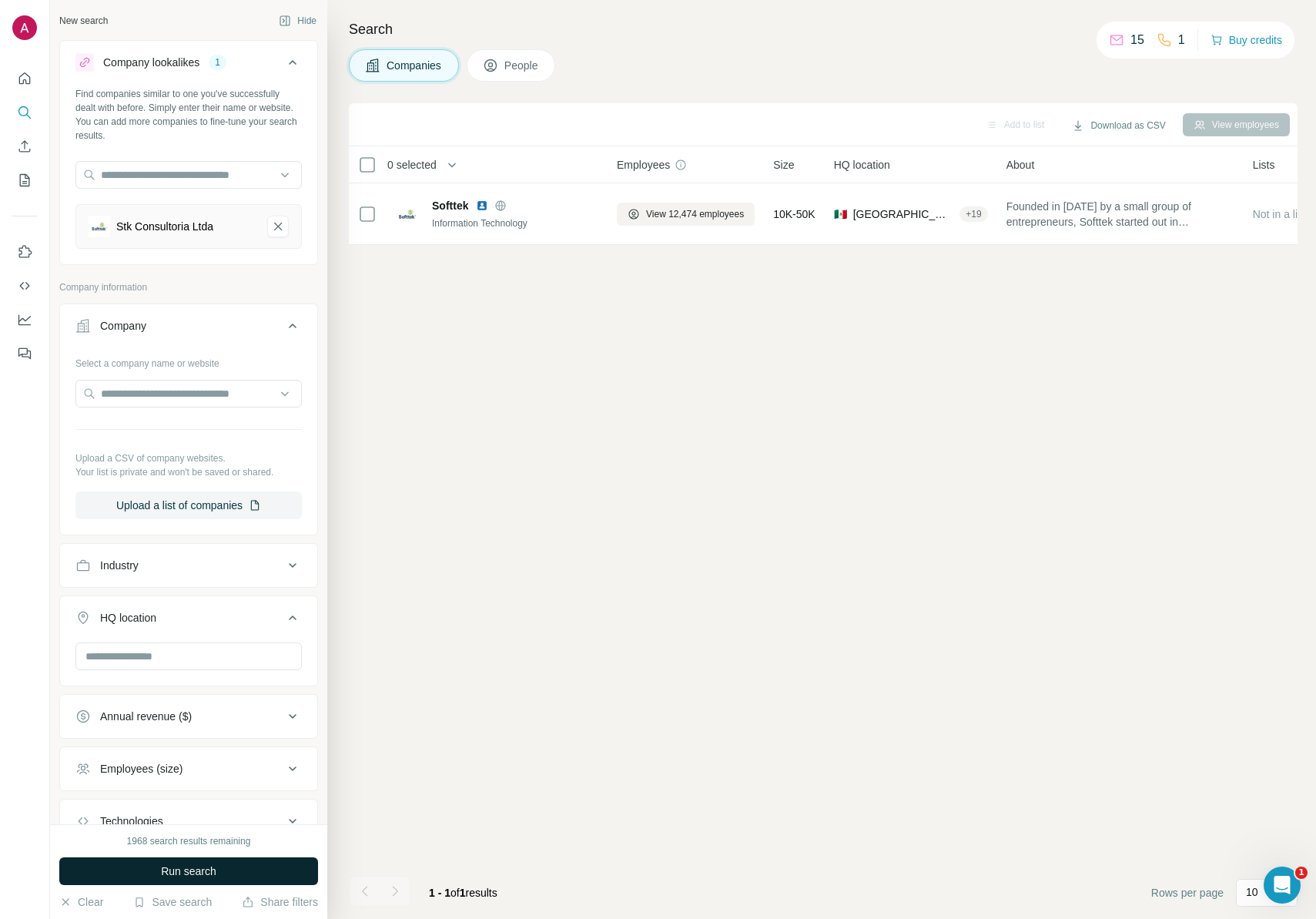
click at [205, 872] on span "Run search" at bounding box center [189, 871] width 56 height 16
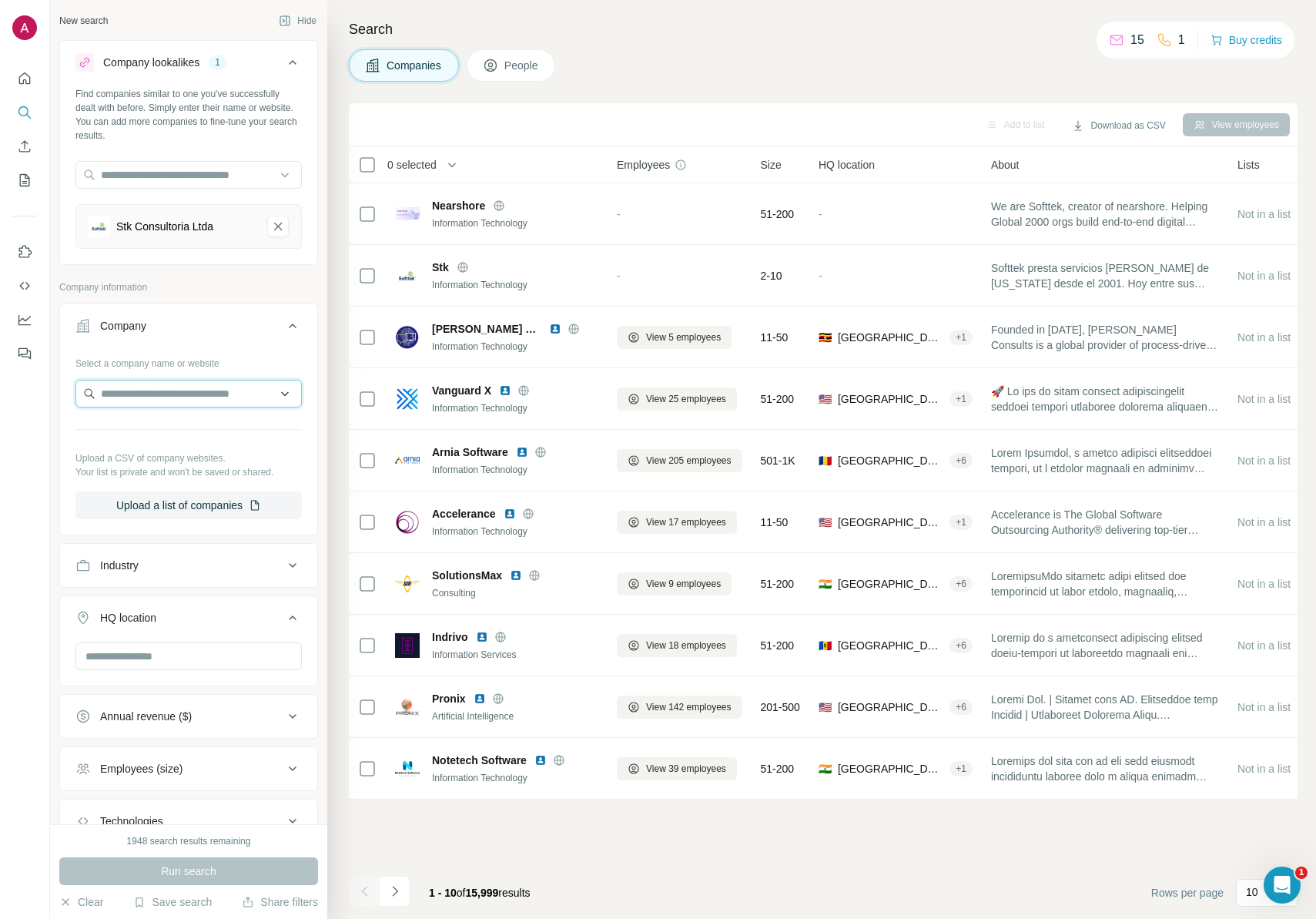
click at [233, 391] on input "text" at bounding box center [188, 394] width 226 height 28
type input "**********"
click at [225, 425] on div "Stk Consultoria Ltda [DOMAIN_NAME]" at bounding box center [183, 434] width 207 height 42
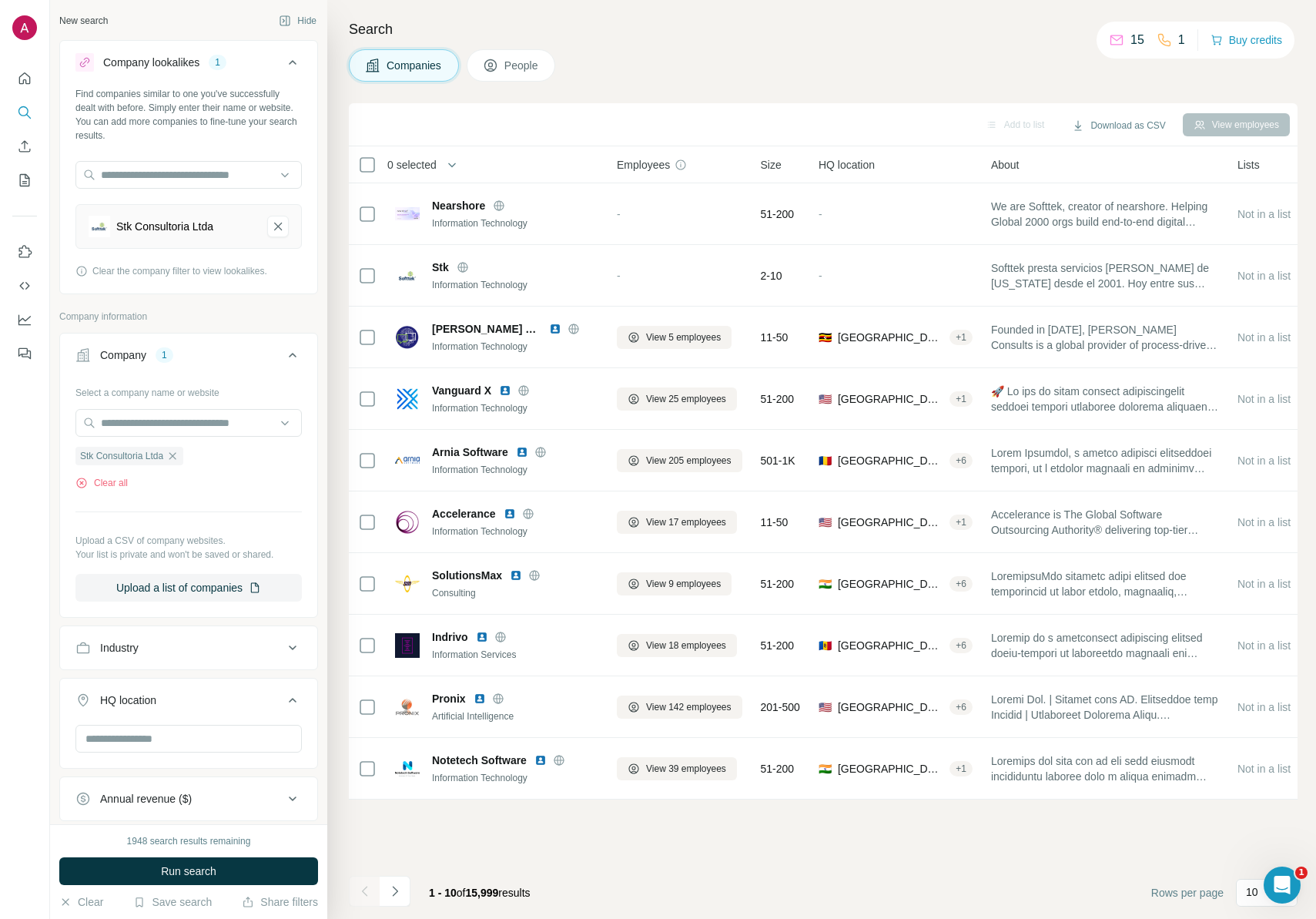
click at [197, 876] on span "Run search" at bounding box center [189, 871] width 56 height 16
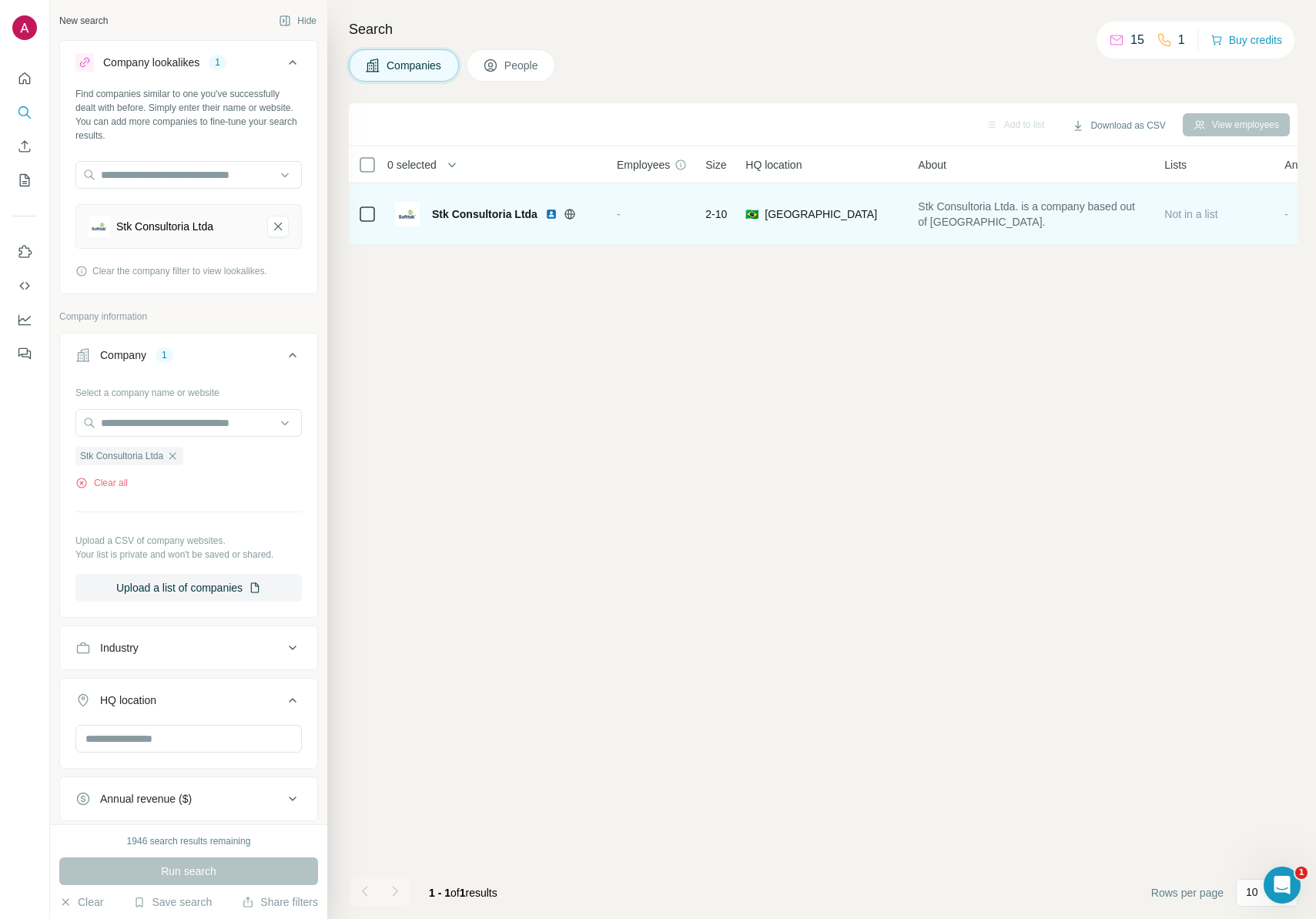
click at [523, 213] on span "Stk Consultoria Ltda" at bounding box center [485, 214] width 106 height 16
click at [712, 214] on span "2-10" at bounding box center [716, 214] width 21 height 16
click at [548, 216] on img at bounding box center [551, 214] width 12 height 12
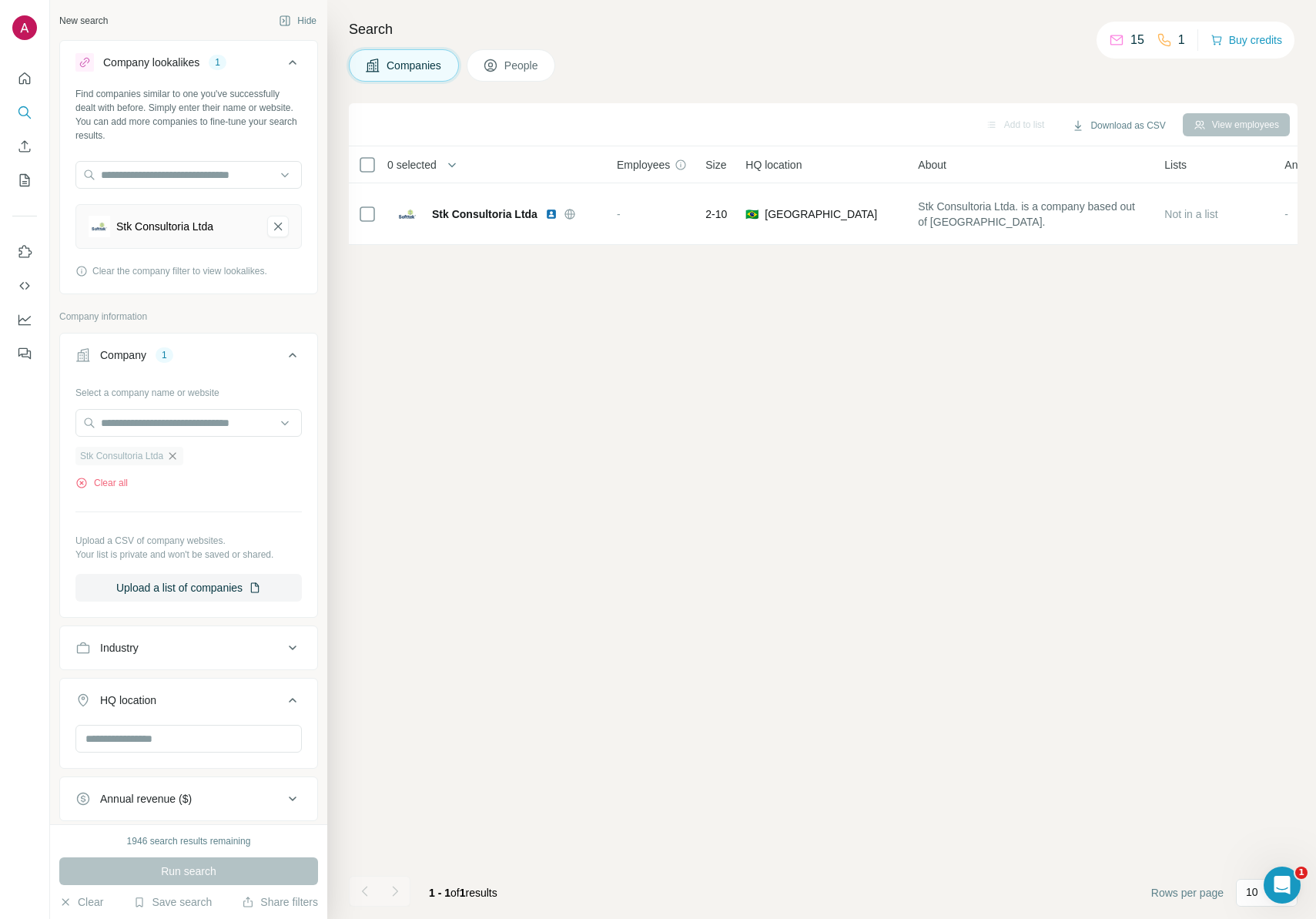
click at [179, 451] on icon "button" at bounding box center [172, 456] width 12 height 12
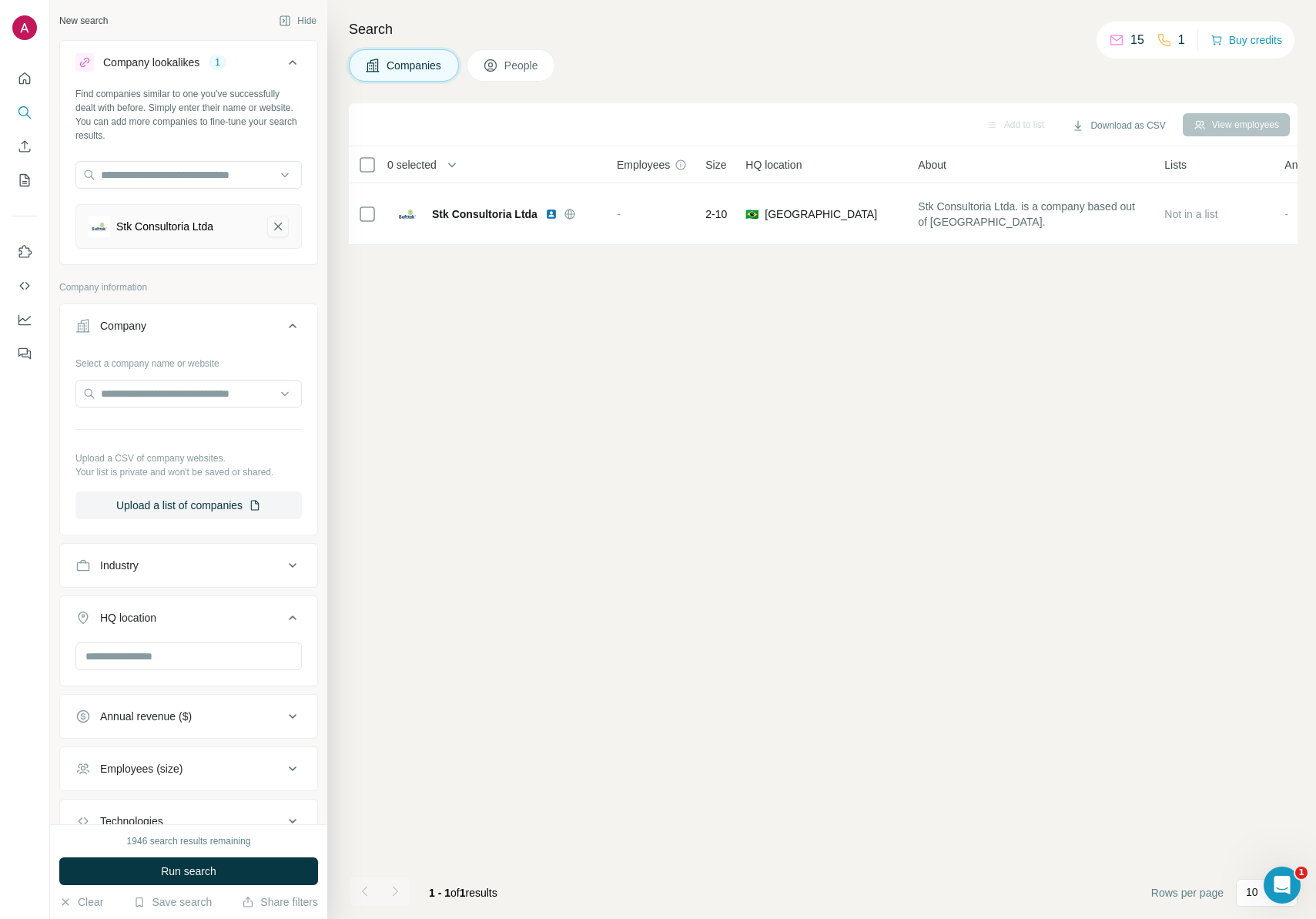
click at [274, 218] on button "Stk Consultoria Ltda-remove-button" at bounding box center [278, 226] width 21 height 21
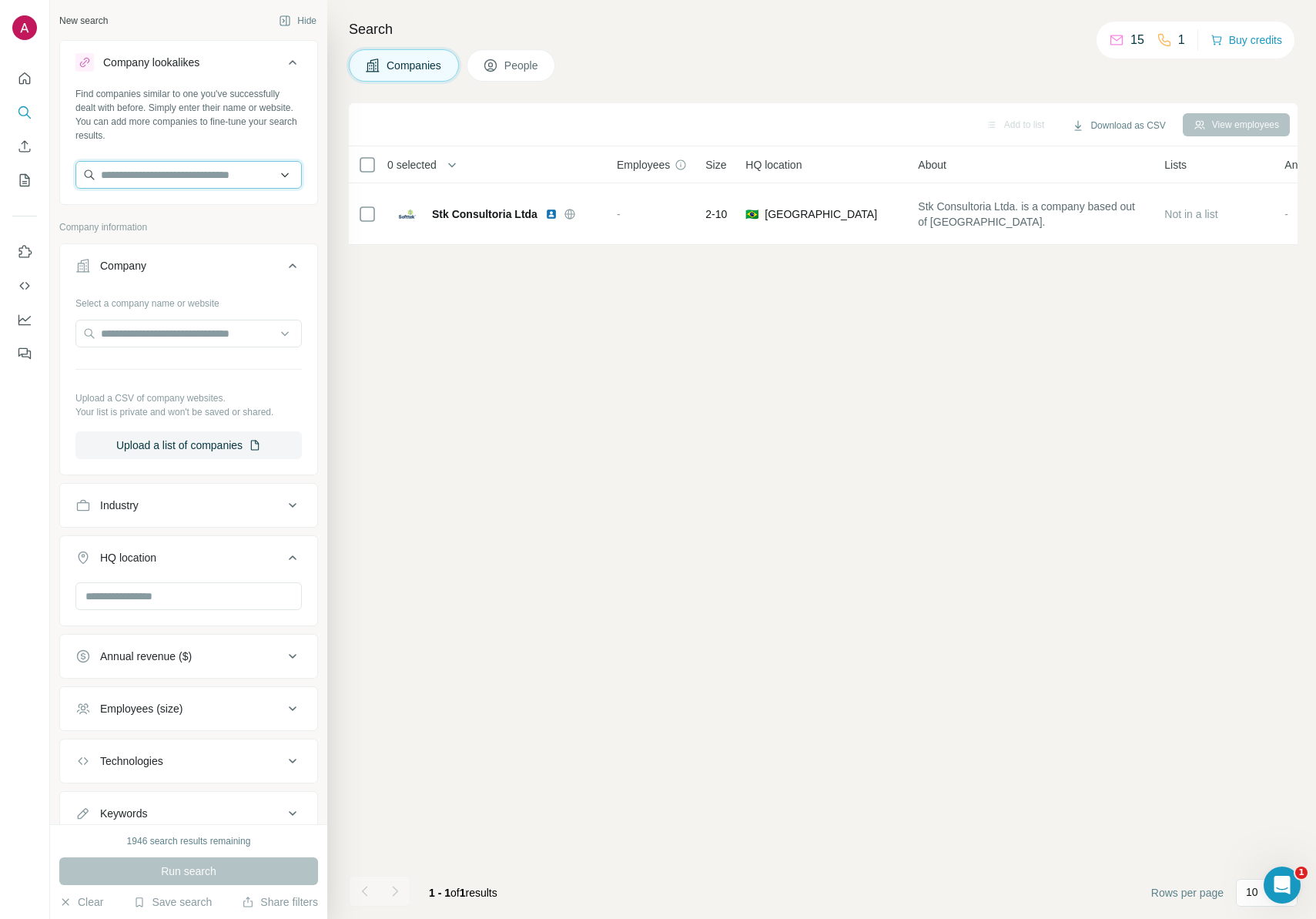
click at [256, 167] on input "text" at bounding box center [188, 175] width 226 height 28
paste input "**********"
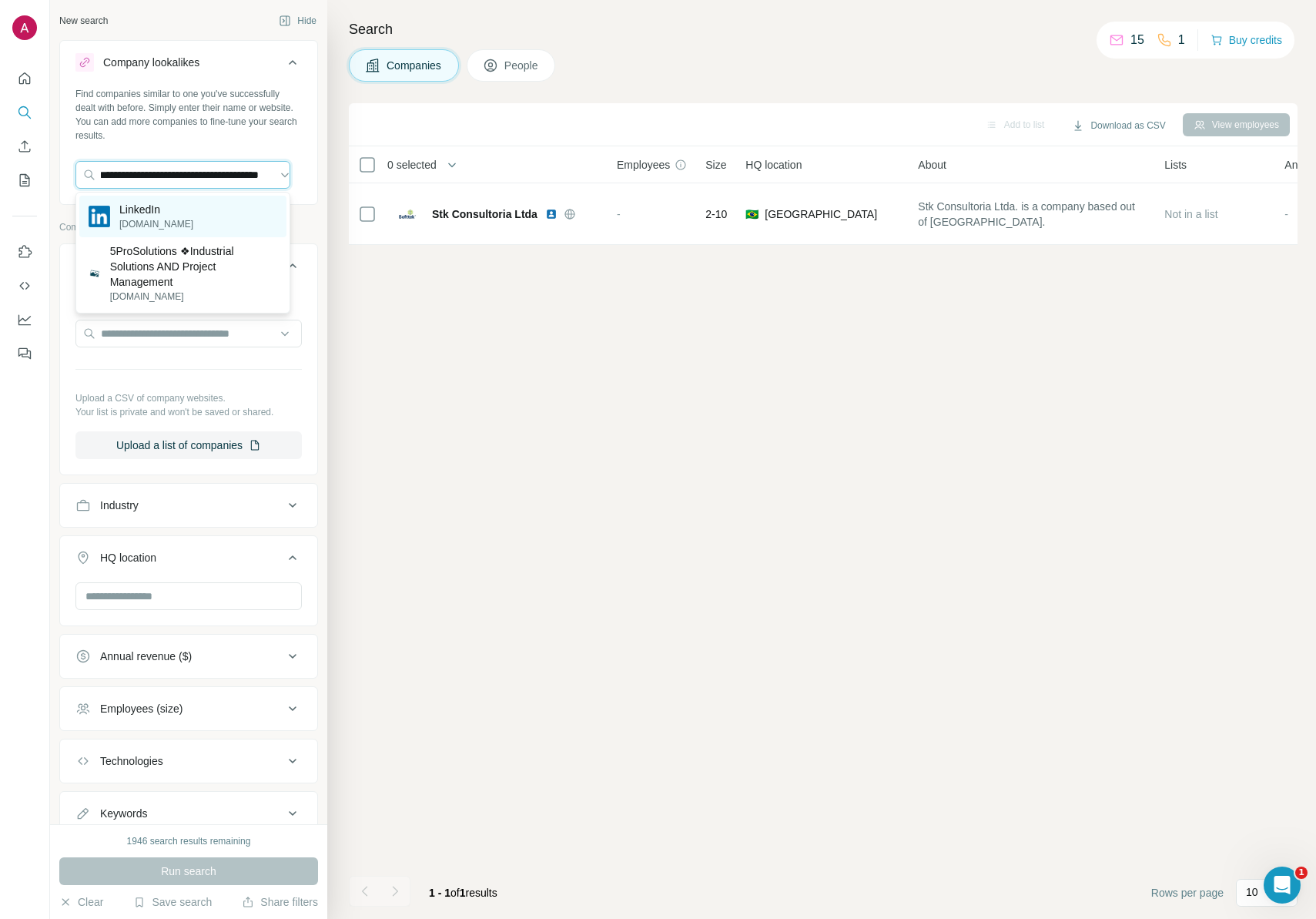
type input "**********"
click at [213, 220] on div "LinkedIn [DOMAIN_NAME]" at bounding box center [183, 216] width 207 height 42
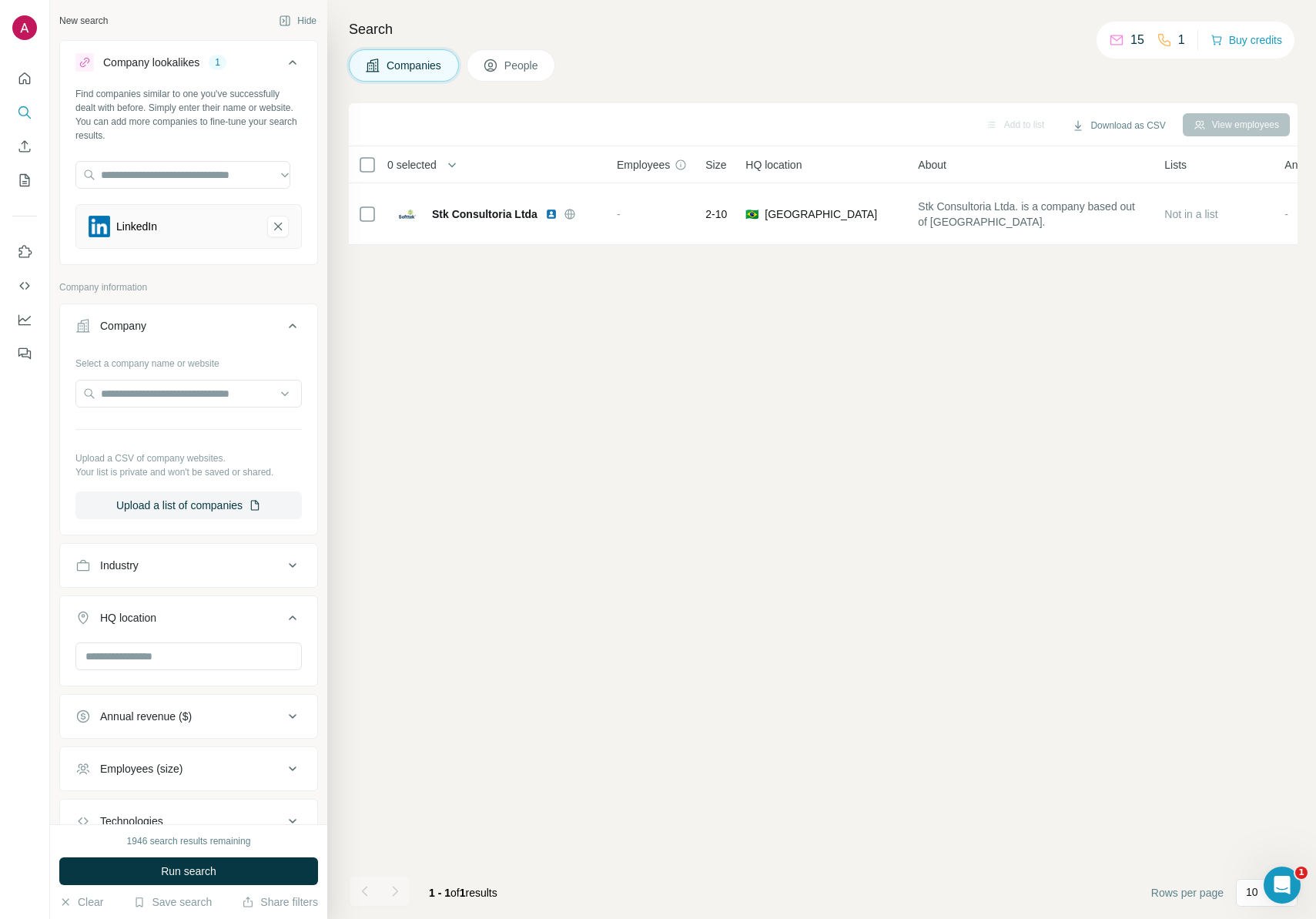
drag, startPoint x: 264, startPoint y: 226, endPoint x: 262, endPoint y: 214, distance: 12.2
click at [271, 226] on icon "LinkedIn-remove-button" at bounding box center [278, 226] width 14 height 16
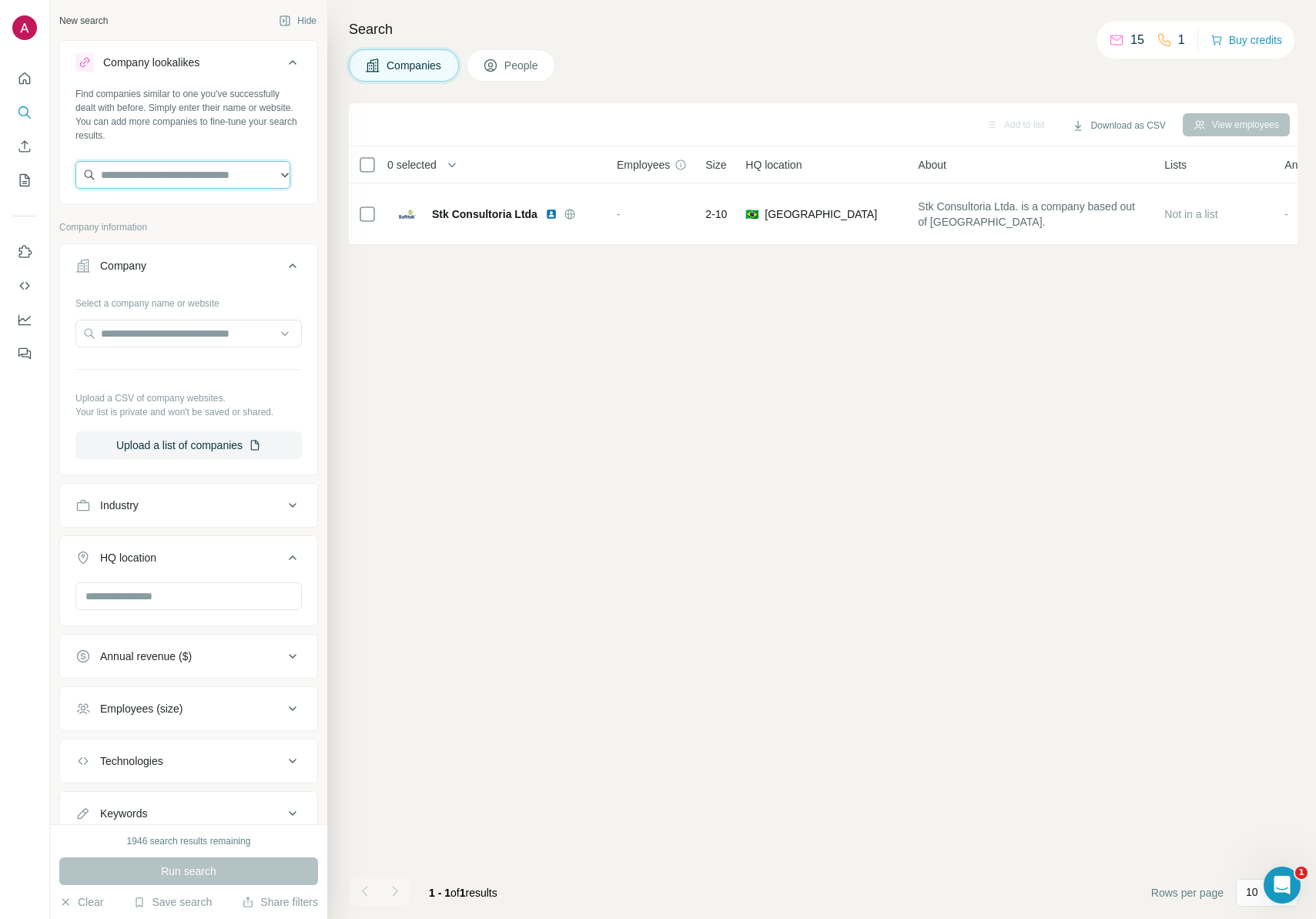
click at [165, 183] on input "text" at bounding box center [182, 175] width 215 height 28
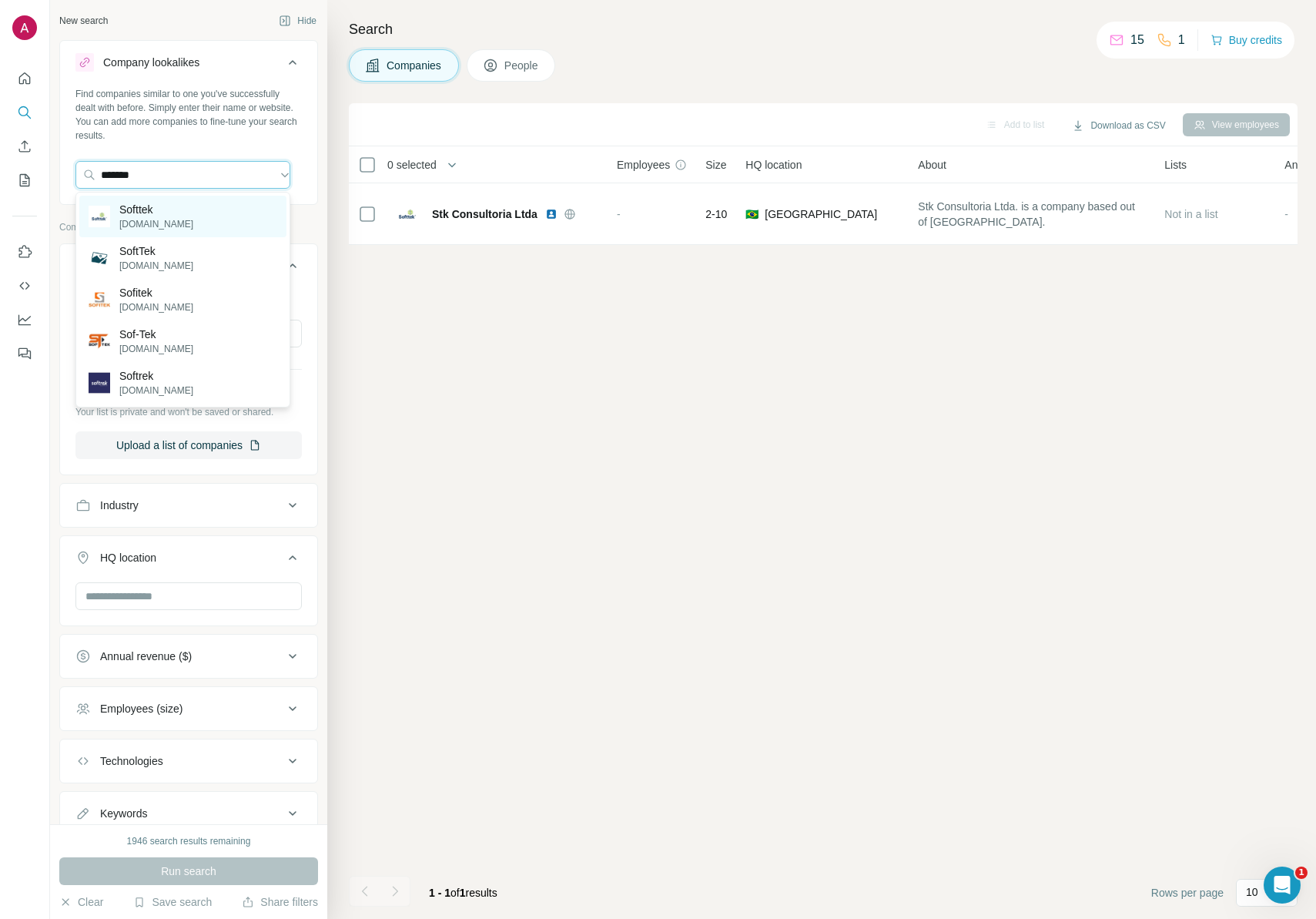
type input "*******"
click at [140, 220] on p "[DOMAIN_NAME]" at bounding box center [157, 224] width 74 height 14
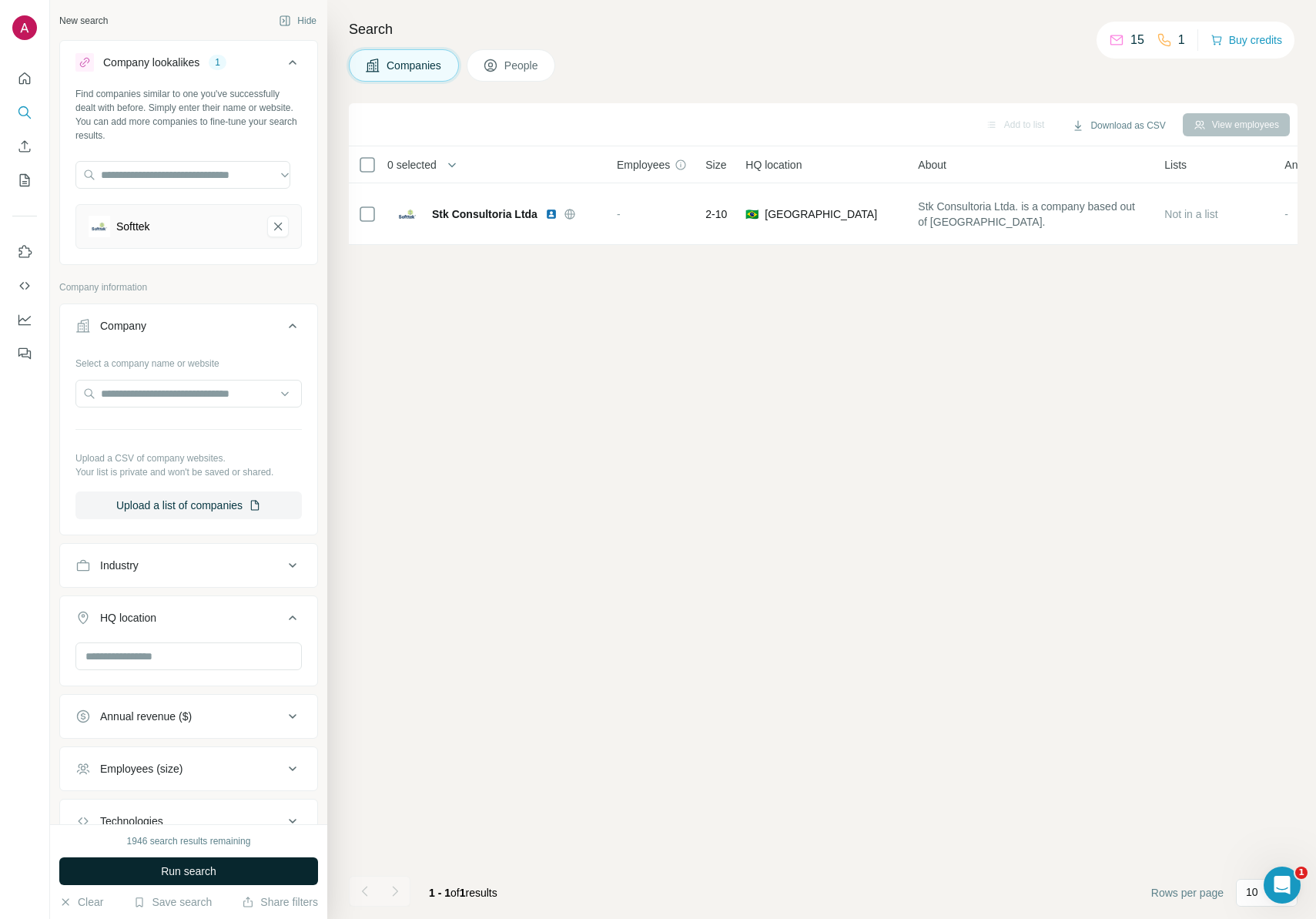
click at [124, 865] on button "Run search" at bounding box center [188, 872] width 258 height 28
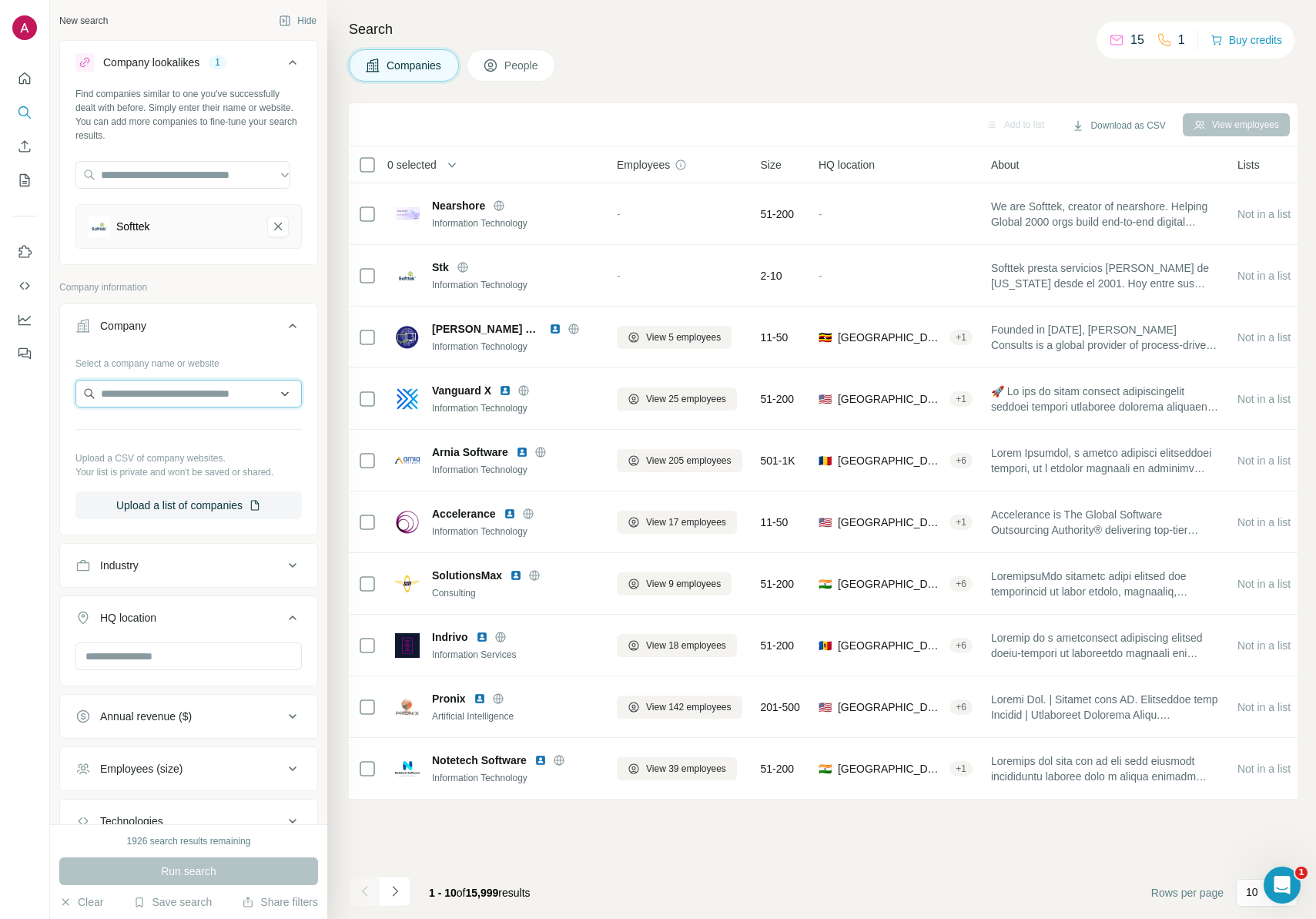
click at [157, 394] on input "text" at bounding box center [188, 394] width 226 height 28
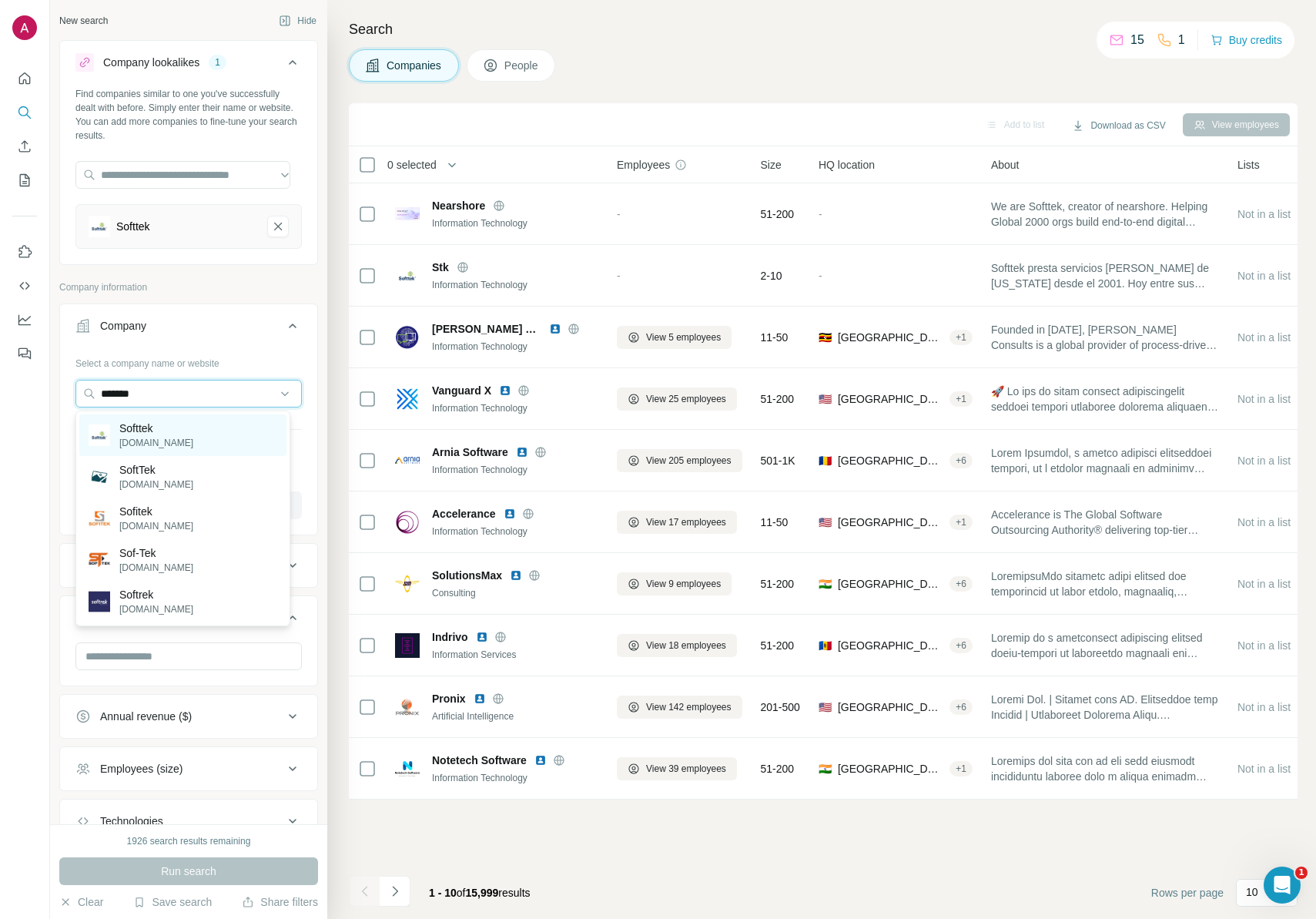
type input "*******"
click at [195, 429] on div "Softtek [DOMAIN_NAME]" at bounding box center [183, 434] width 207 height 42
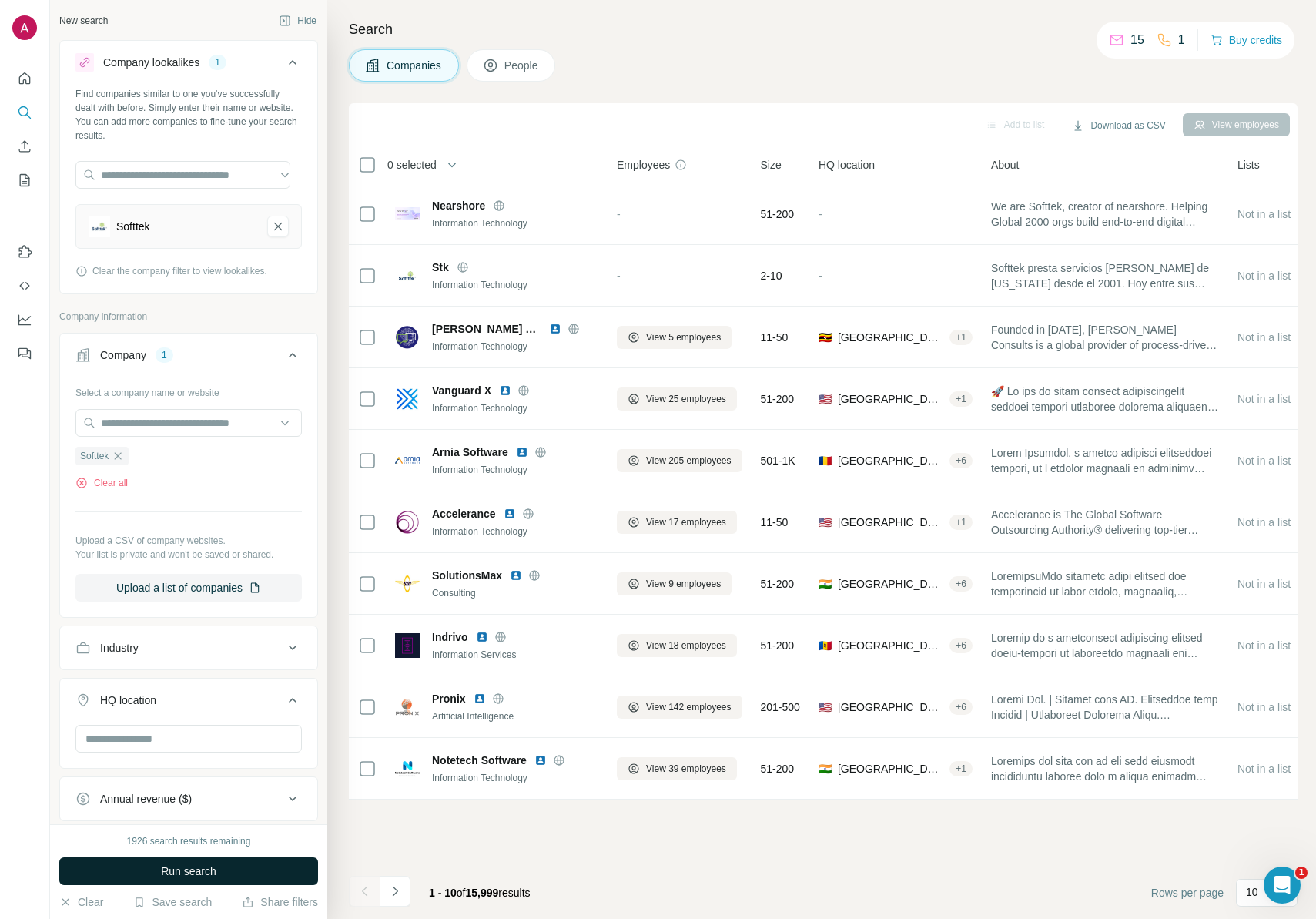
click at [196, 876] on span "Run search" at bounding box center [189, 871] width 56 height 16
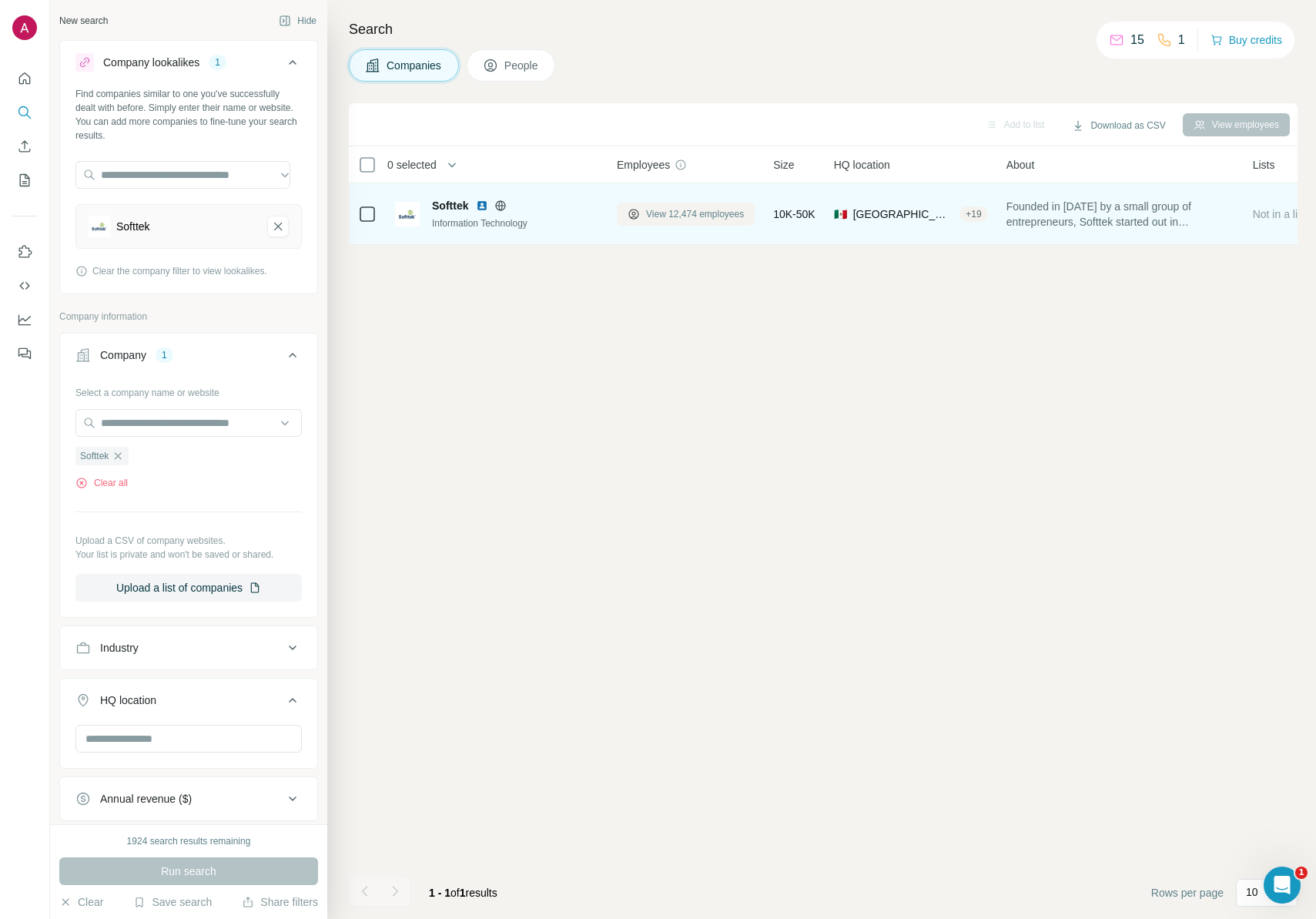
click at [652, 209] on span "View 12,474 employees" at bounding box center [696, 214] width 98 height 14
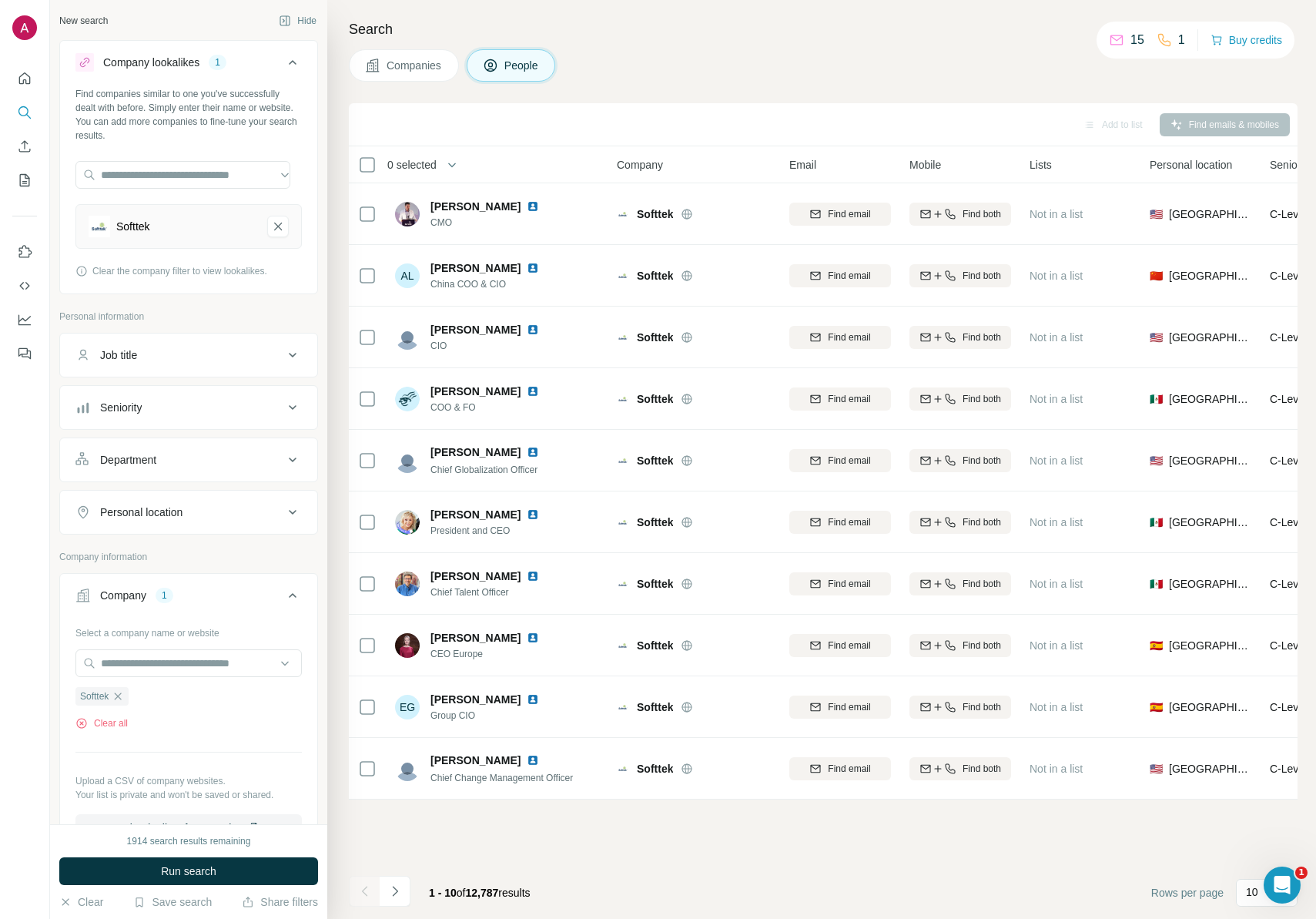
click at [166, 364] on button "Job title" at bounding box center [189, 355] width 257 height 37
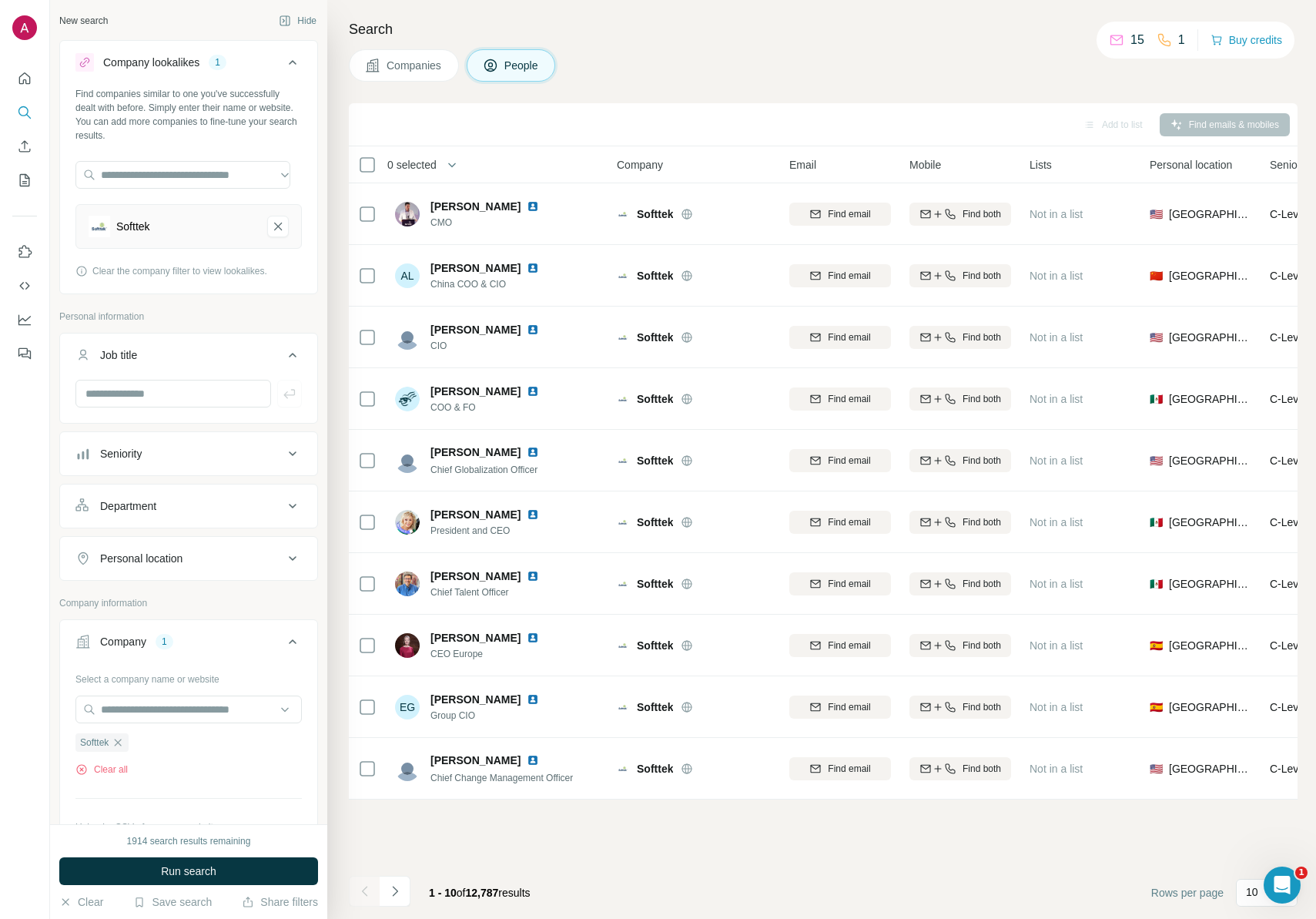
click at [147, 442] on button "Seniority" at bounding box center [189, 454] width 257 height 37
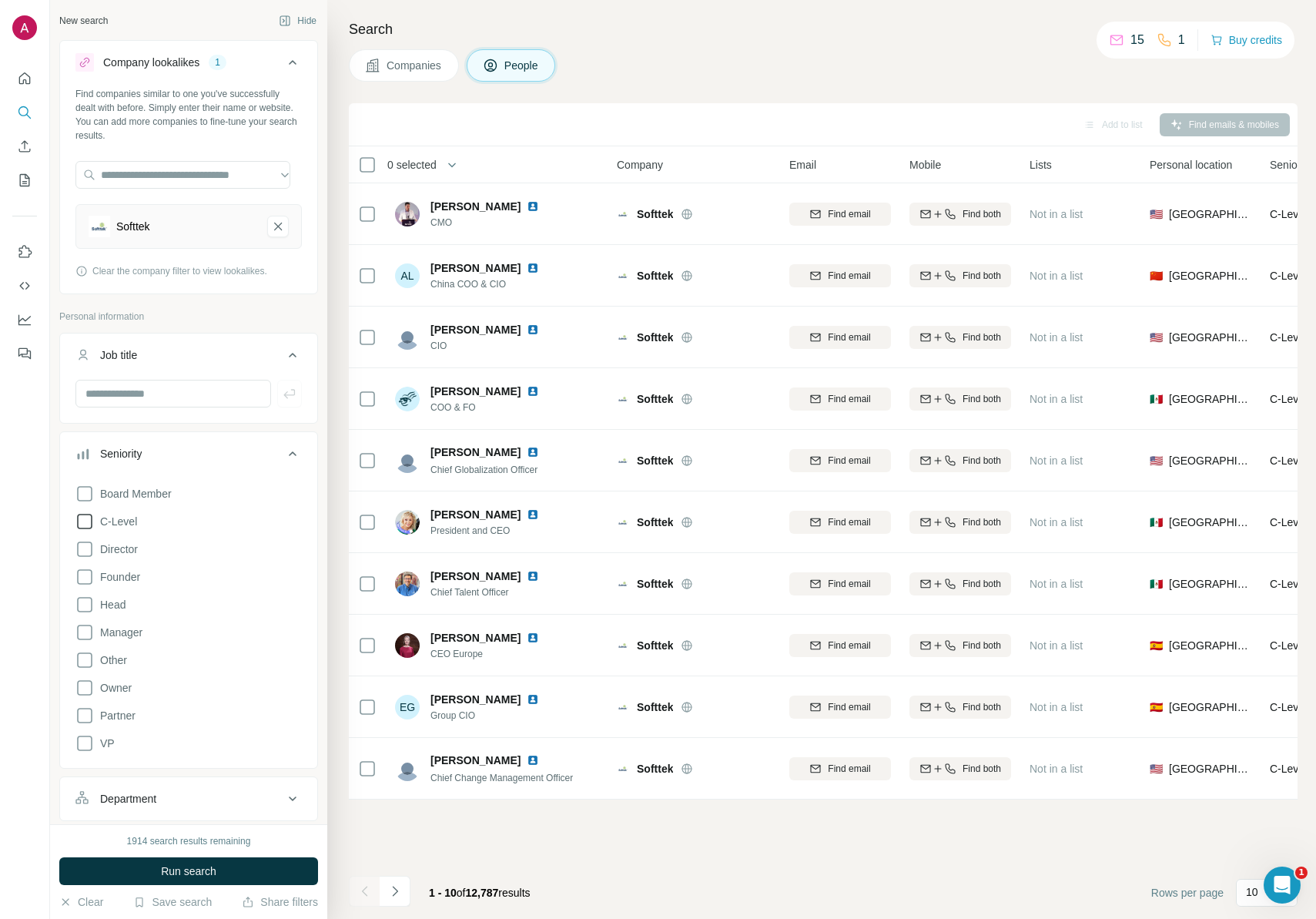
click at [136, 520] on span "C-Level" at bounding box center [115, 522] width 44 height 16
click at [176, 866] on span "Run search" at bounding box center [189, 871] width 56 height 16
click at [1251, 888] on p "10" at bounding box center [1252, 892] width 12 height 16
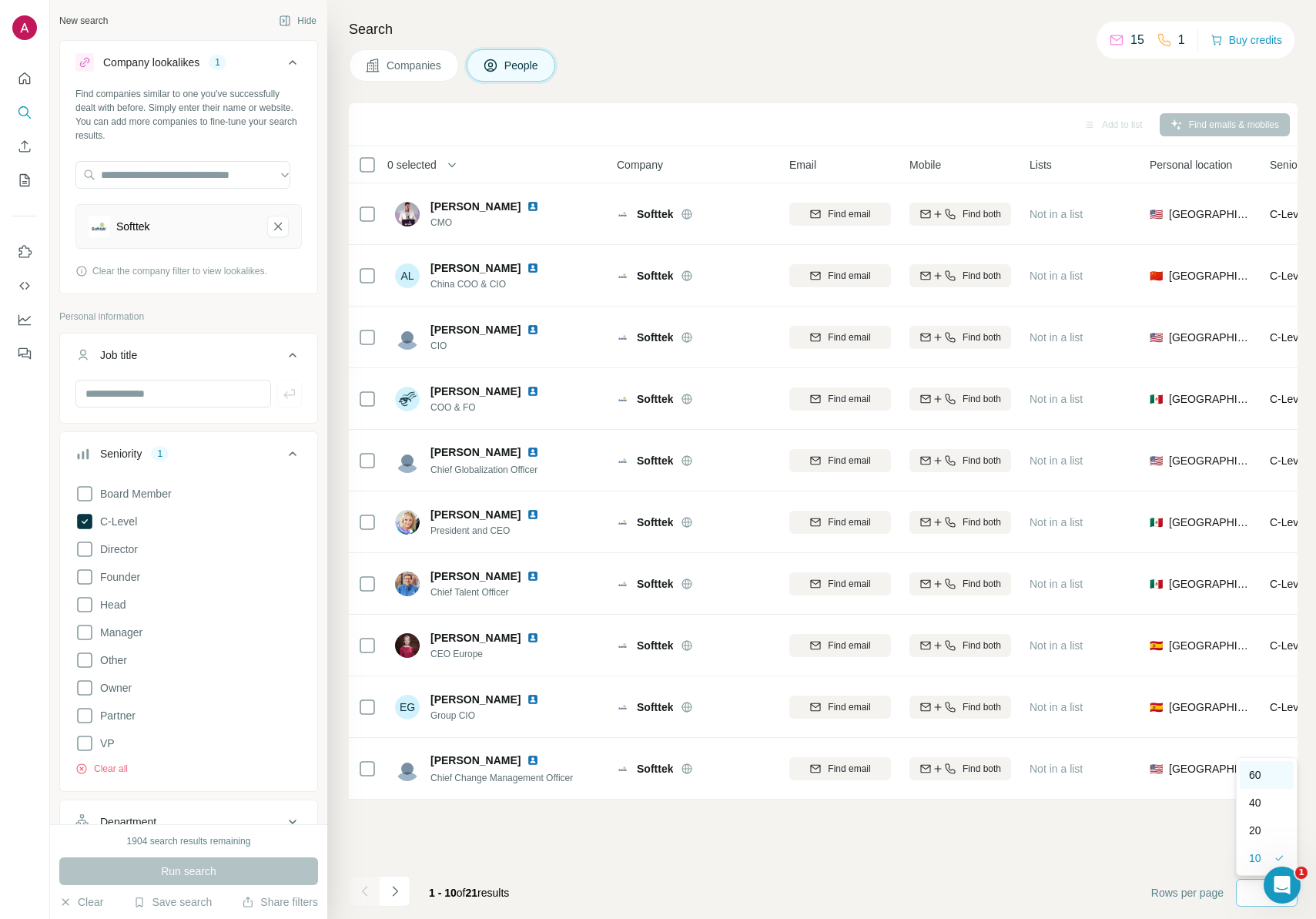
click at [1261, 778] on p "60" at bounding box center [1255, 774] width 12 height 16
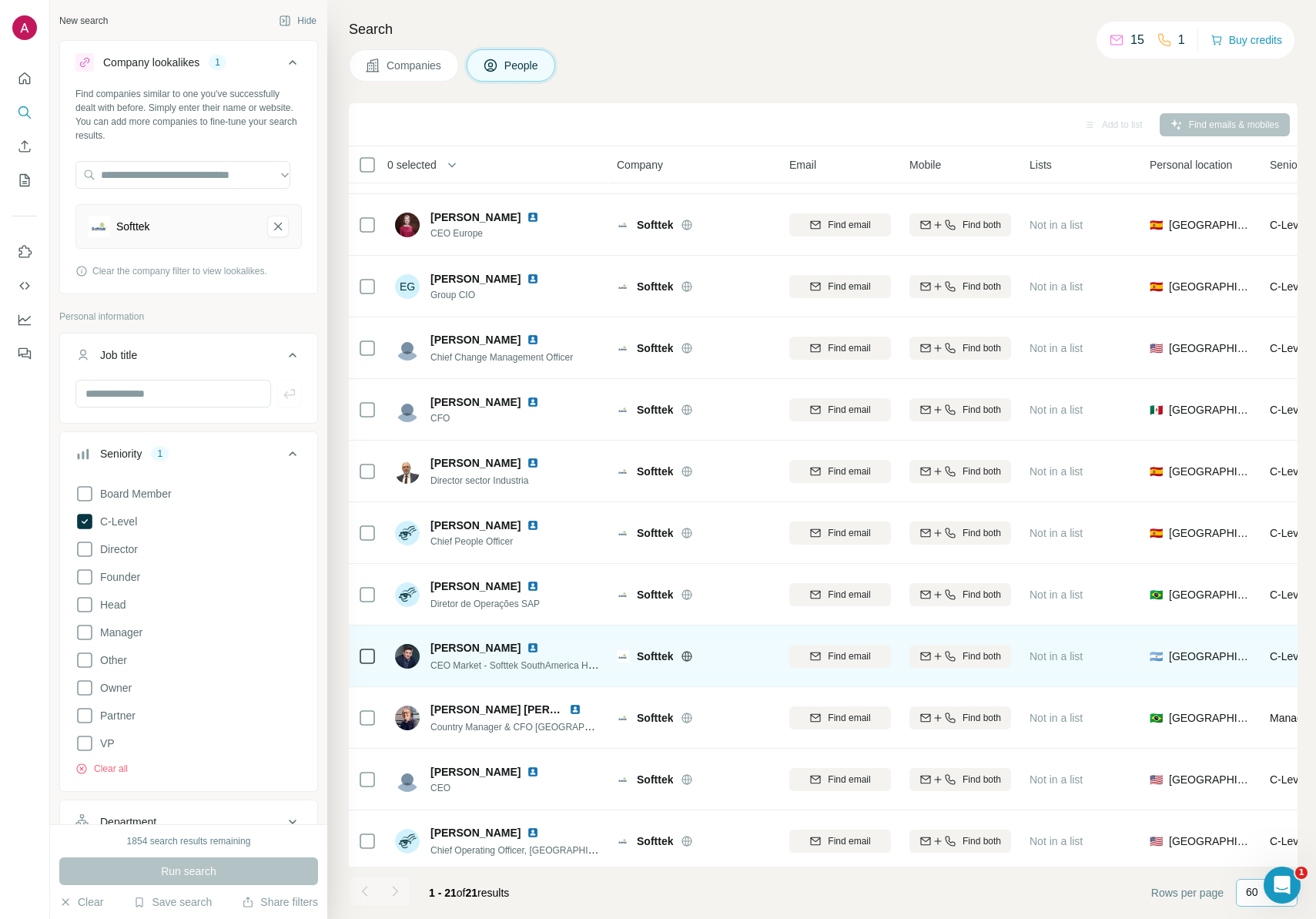
scroll to position [431, 0]
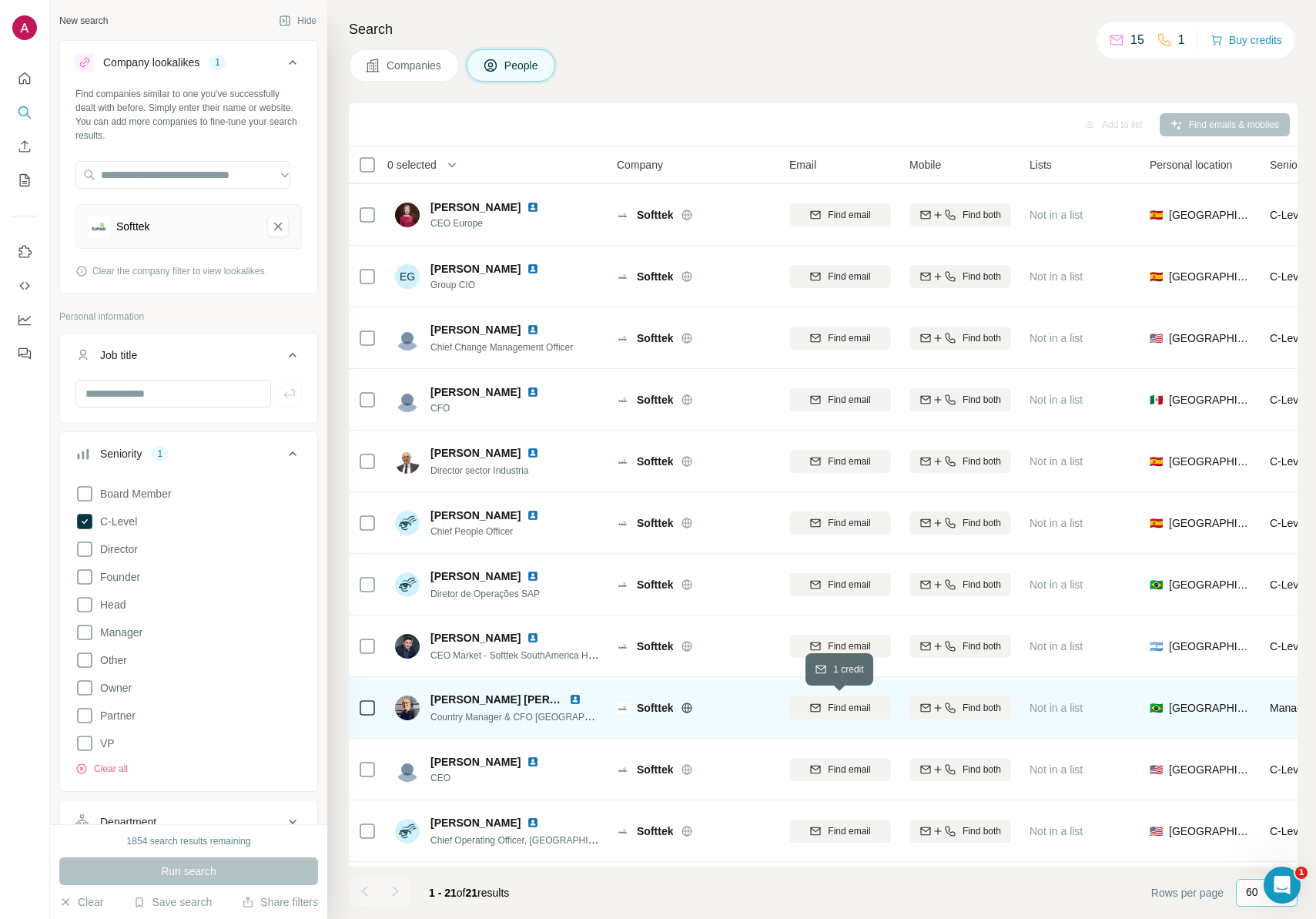
click at [870, 709] on span "Find email" at bounding box center [849, 708] width 43 height 14
click at [969, 712] on span "Find both" at bounding box center [982, 708] width 39 height 14
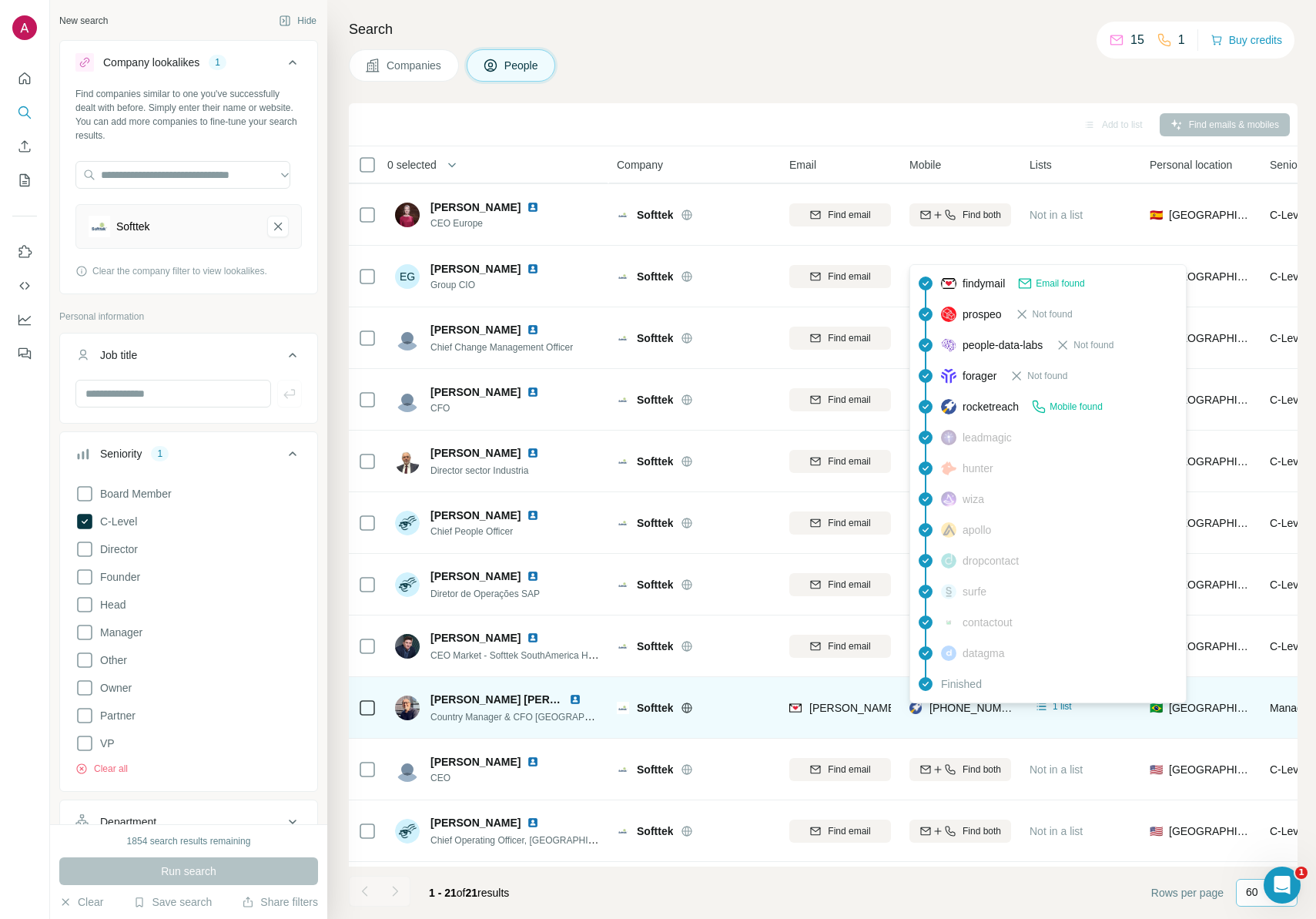
click at [962, 711] on span "[PHONE_NUMBER]" at bounding box center [978, 708] width 97 height 12
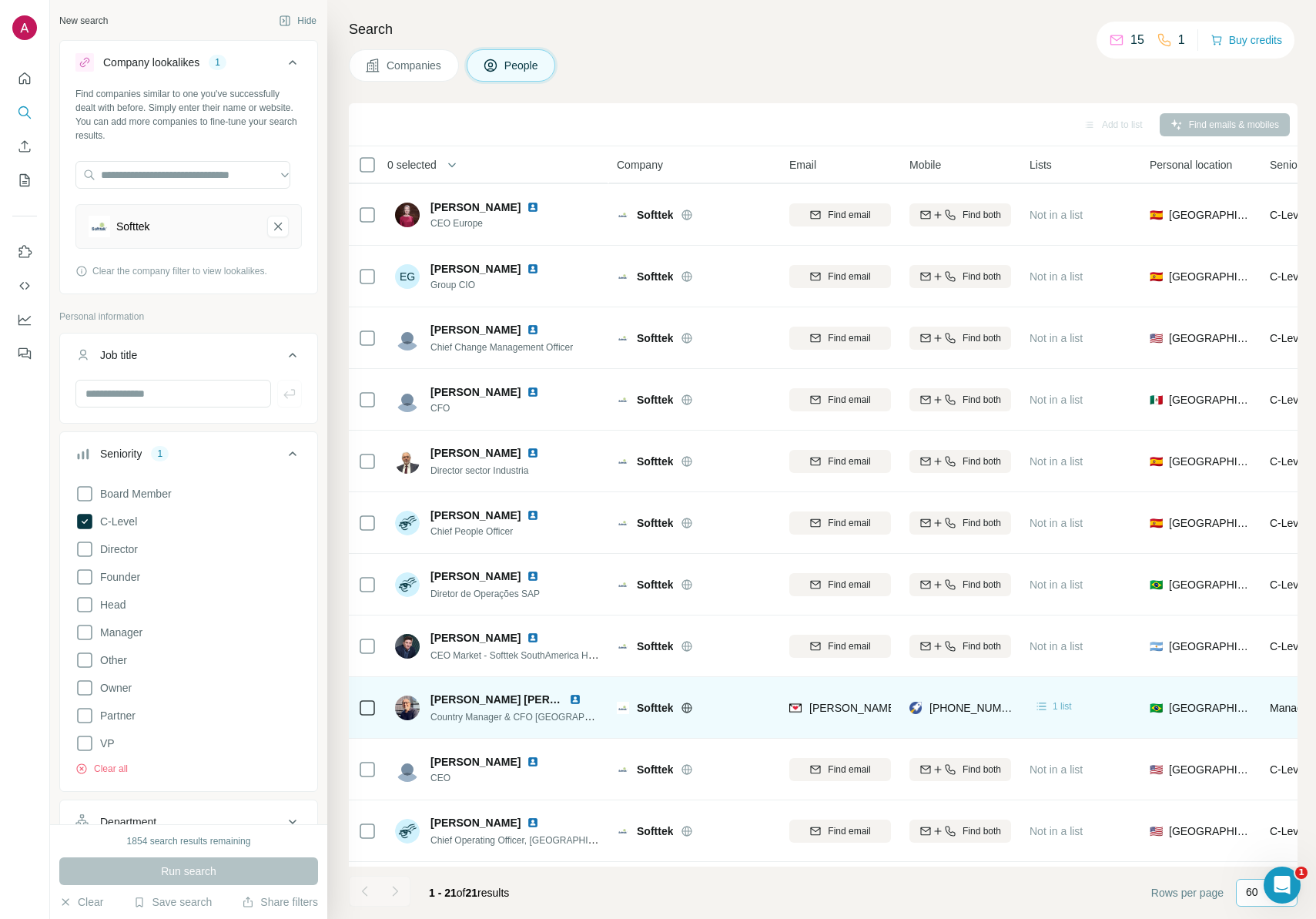
click at [1056, 709] on span "1 list" at bounding box center [1062, 706] width 19 height 14
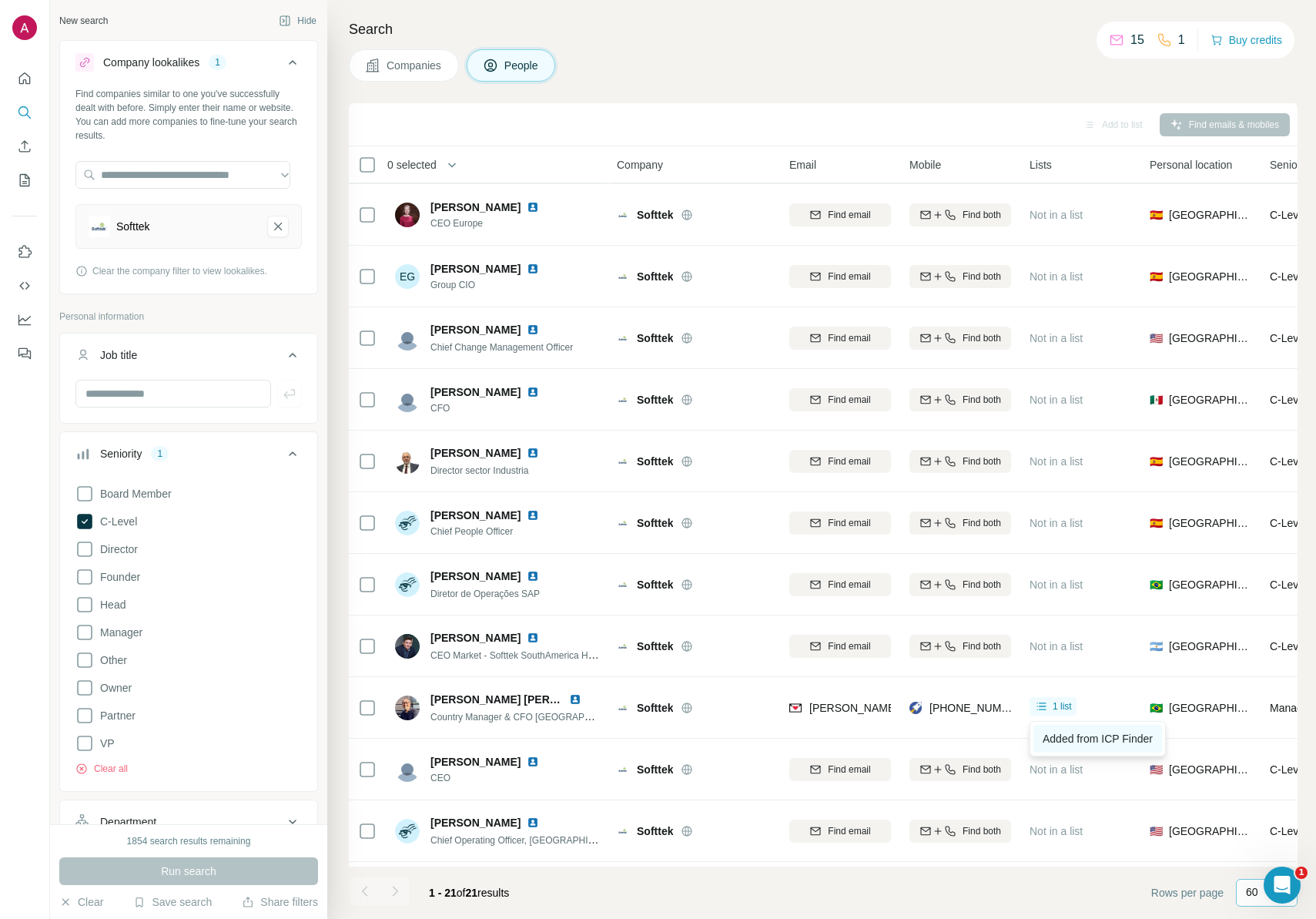
click at [1068, 733] on span "Added from ICP Finder" at bounding box center [1097, 738] width 110 height 12
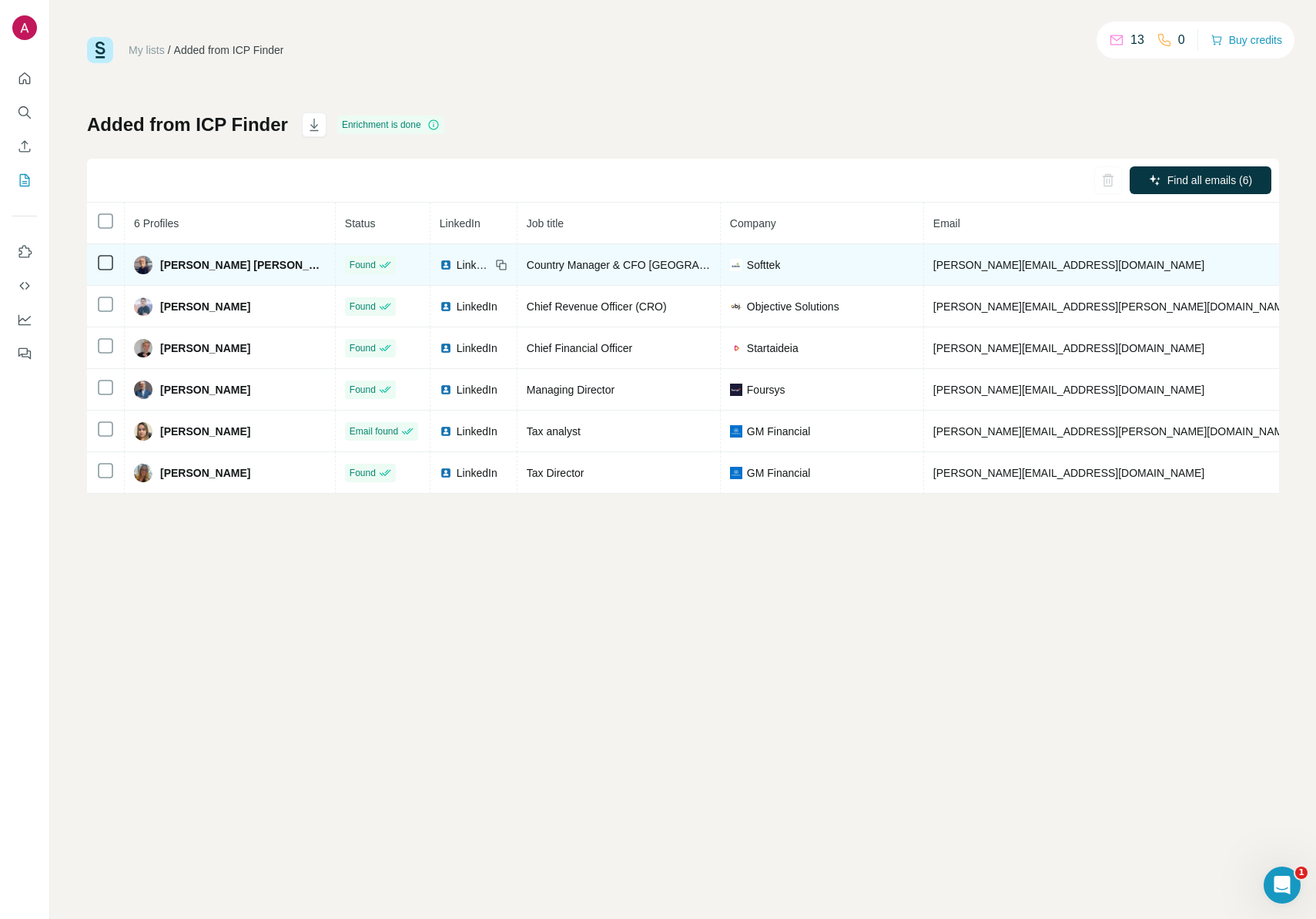
drag, startPoint x: 1206, startPoint y: 267, endPoint x: 1116, endPoint y: 265, distance: 90.0
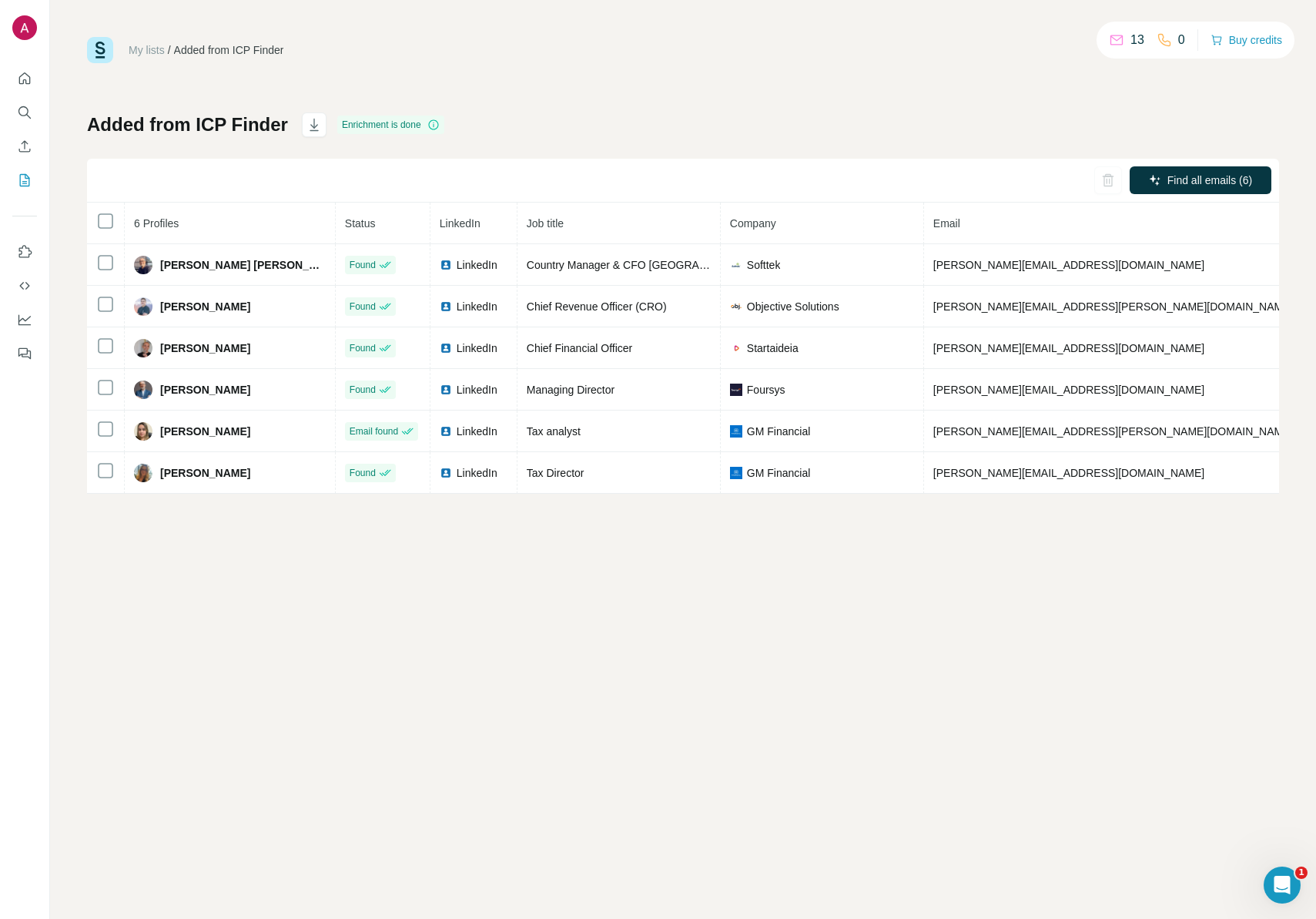
copy span "[PHONE_NUMBER]"
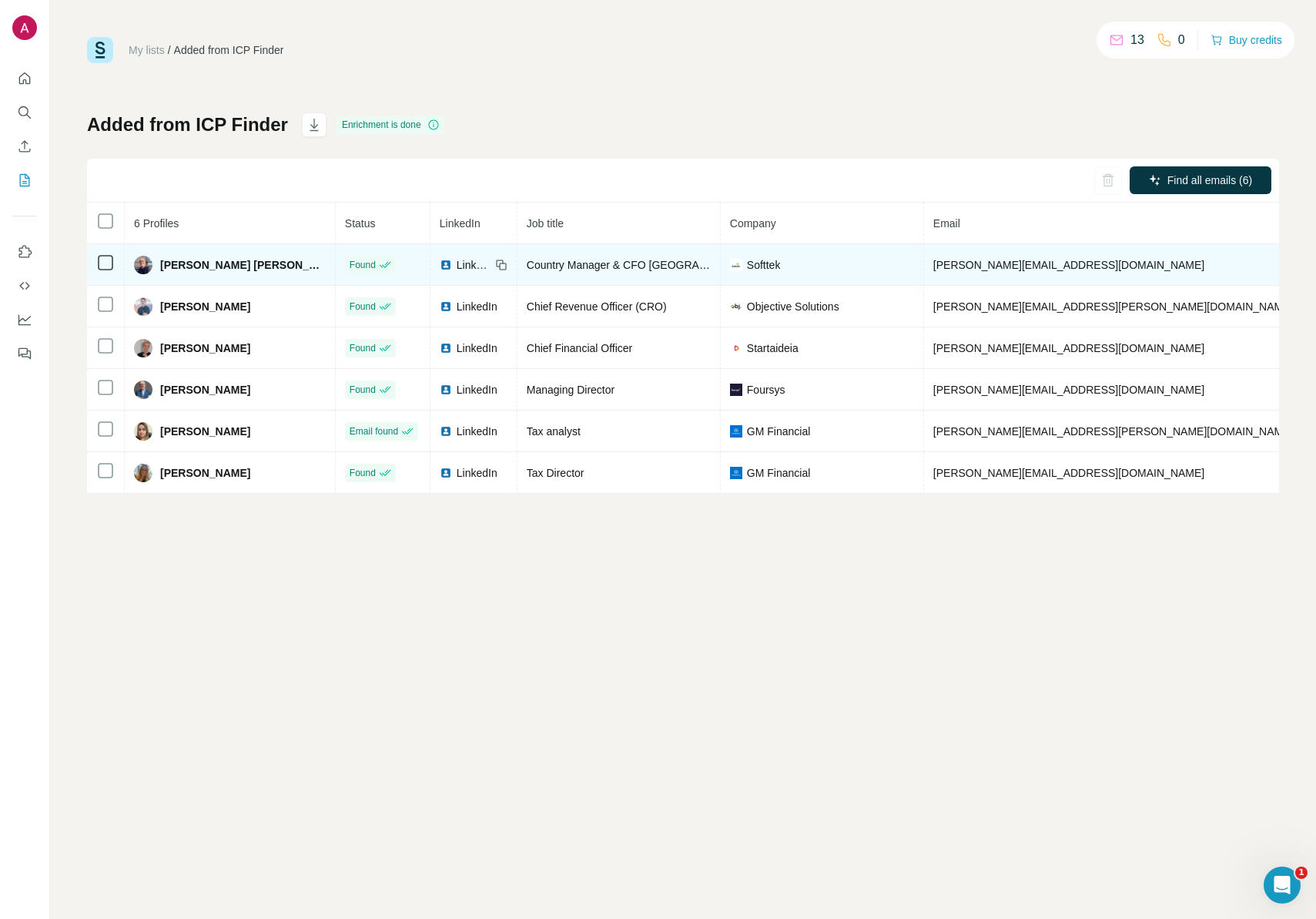
drag, startPoint x: 1210, startPoint y: 266, endPoint x: 898, endPoint y: 263, distance: 312.0
click at [898, 263] on tr "Miguel Angel Garcia Antonio Found LinkedIn Country Manager & CFO Brazil Softtek…" at bounding box center [901, 265] width 1629 height 42
copy tr "miguel.angel@softtek.com +5551993342680"
